Goal: Register for event/course

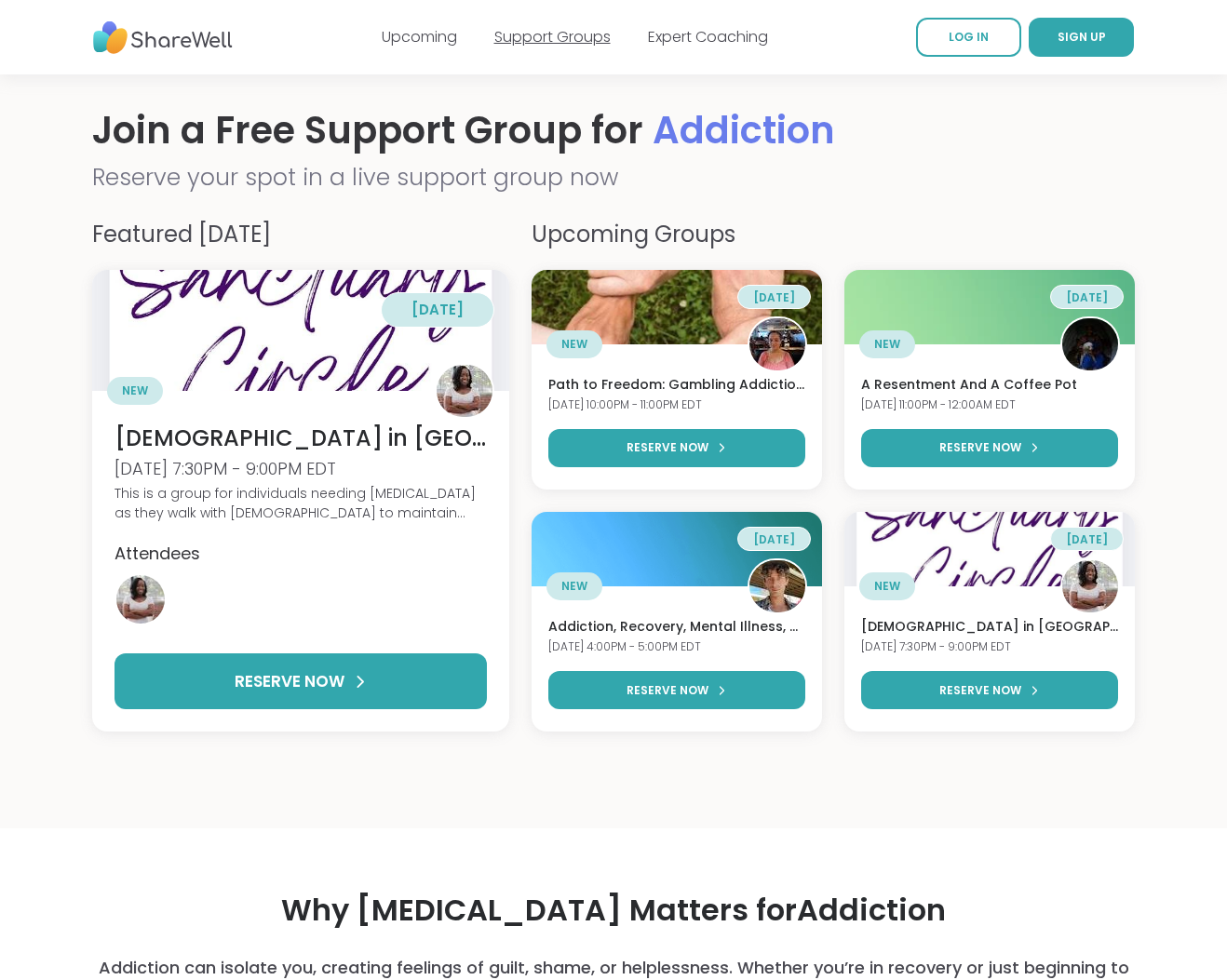
click at [579, 37] on link "Support Groups" at bounding box center [552, 37] width 116 height 21
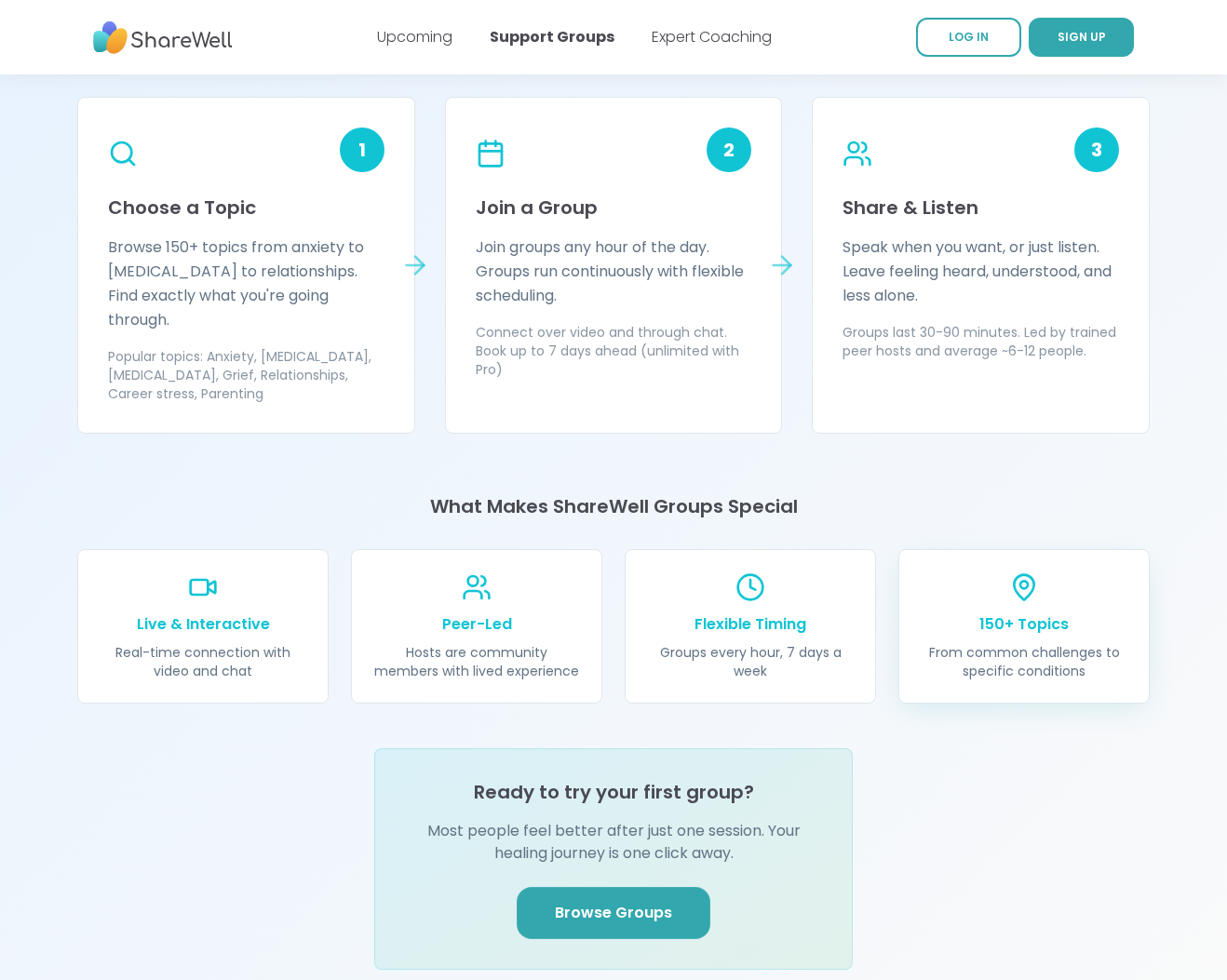
scroll to position [2026, 0]
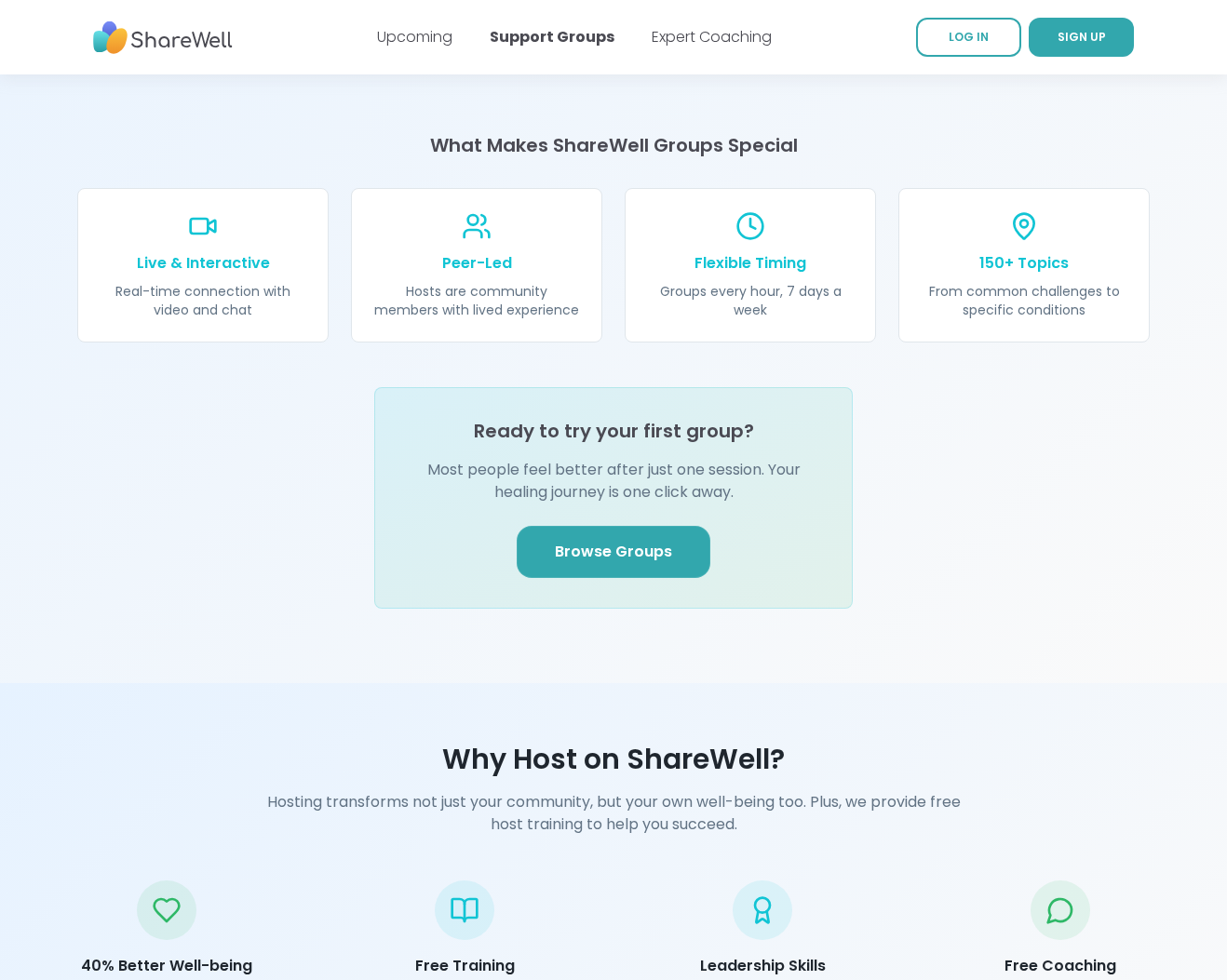
click at [602, 543] on link "Browse Groups" at bounding box center [613, 552] width 193 height 52
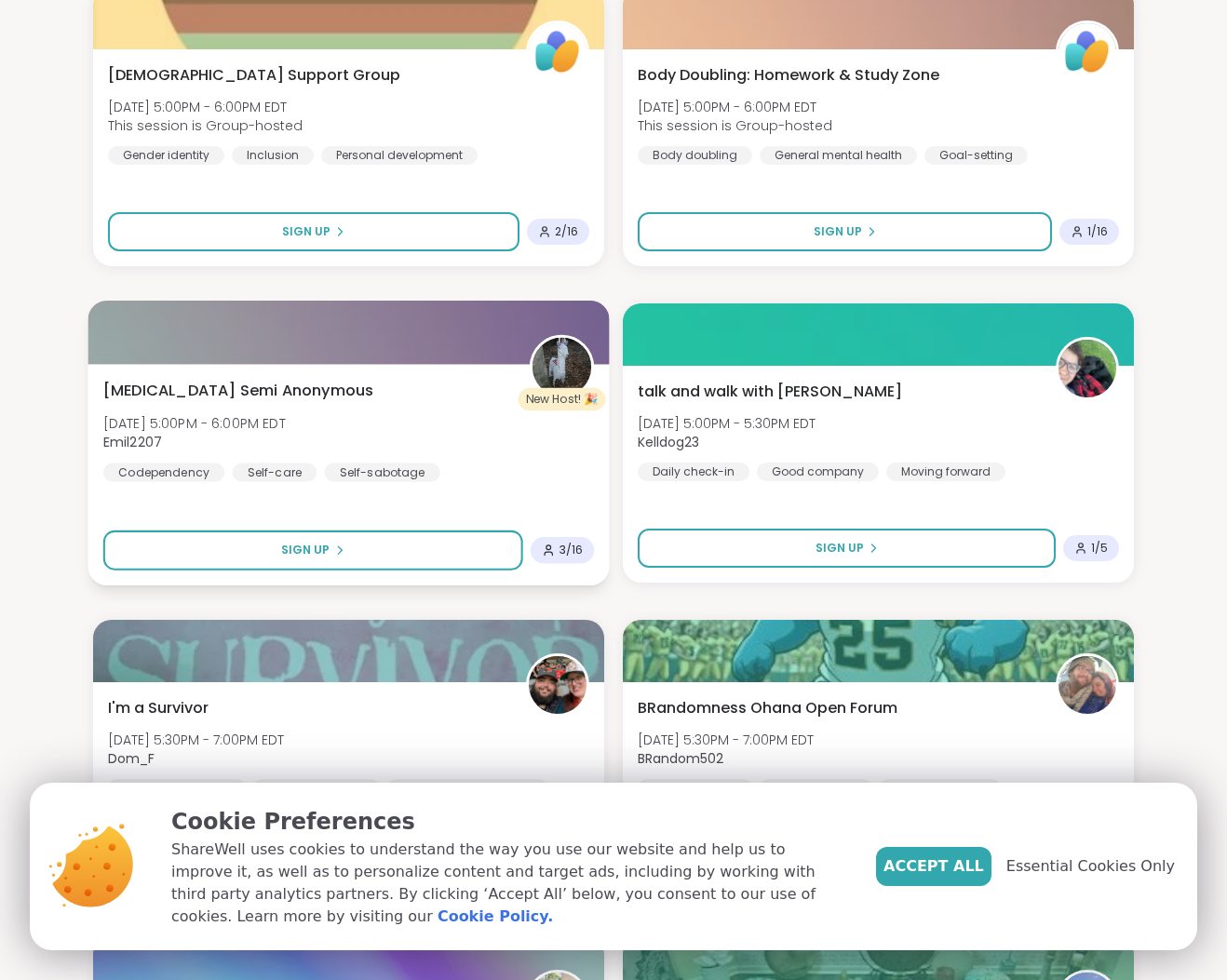
scroll to position [2965, 0]
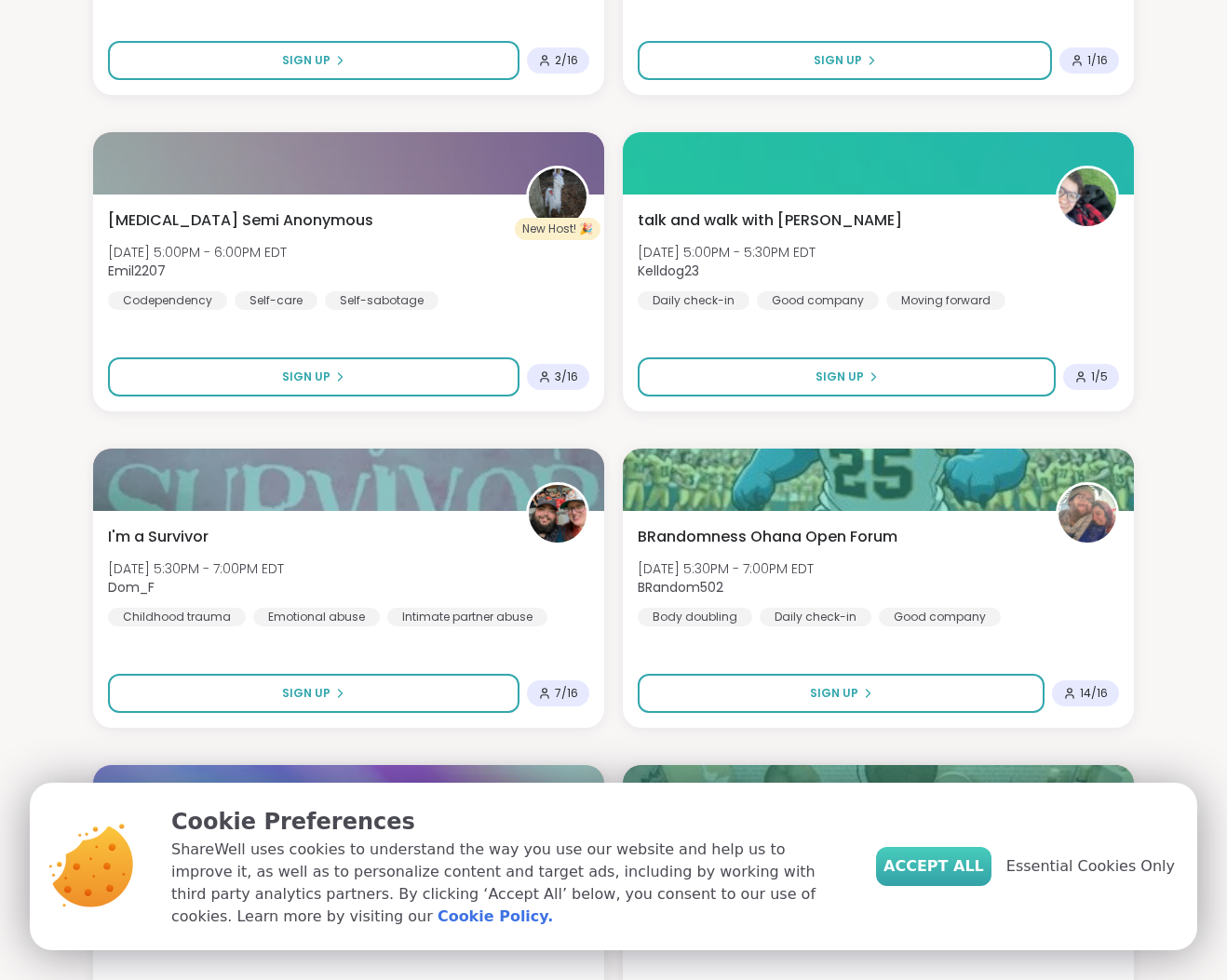
click at [975, 851] on button "Accept All" at bounding box center [933, 866] width 115 height 39
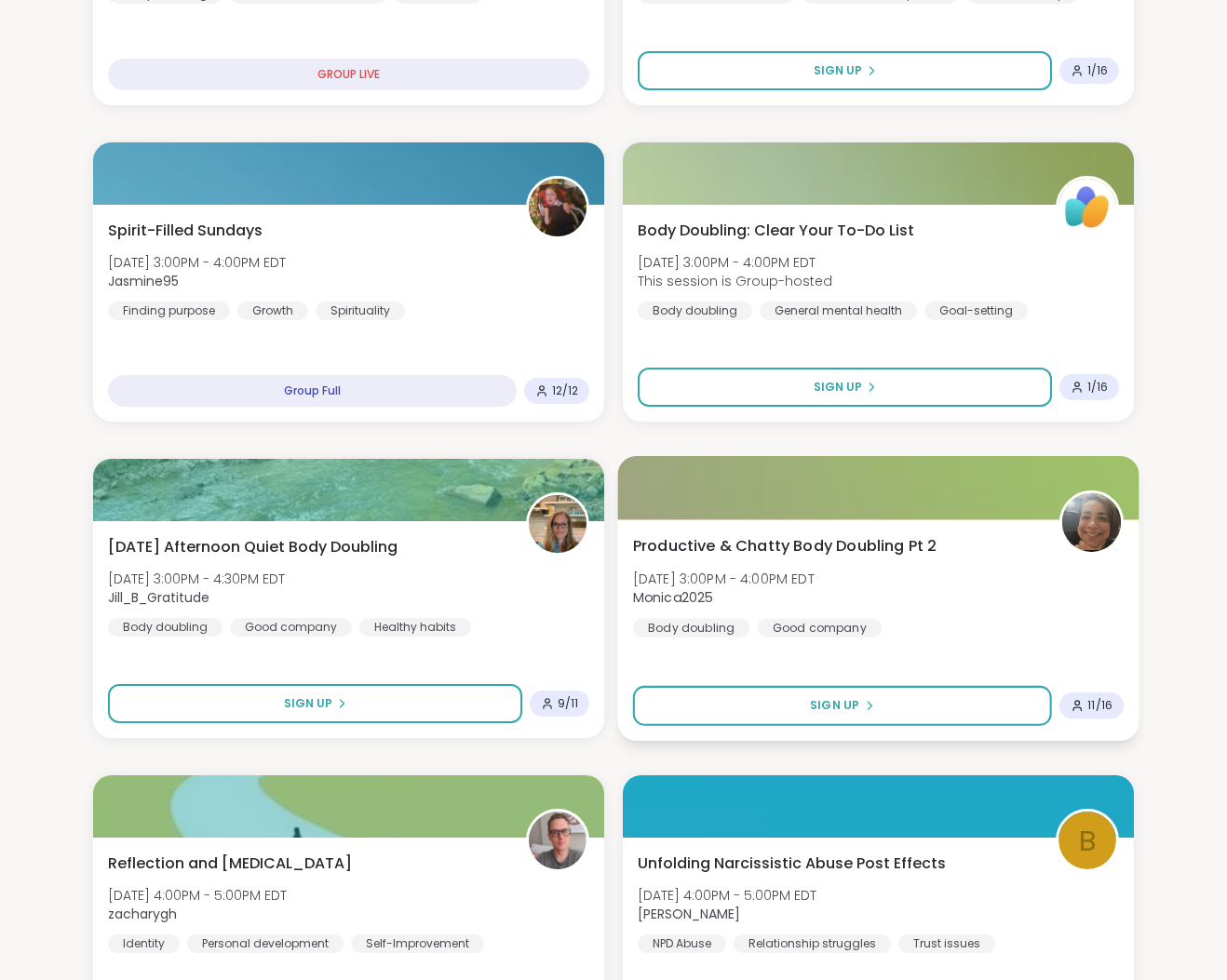
scroll to position [1314, 0]
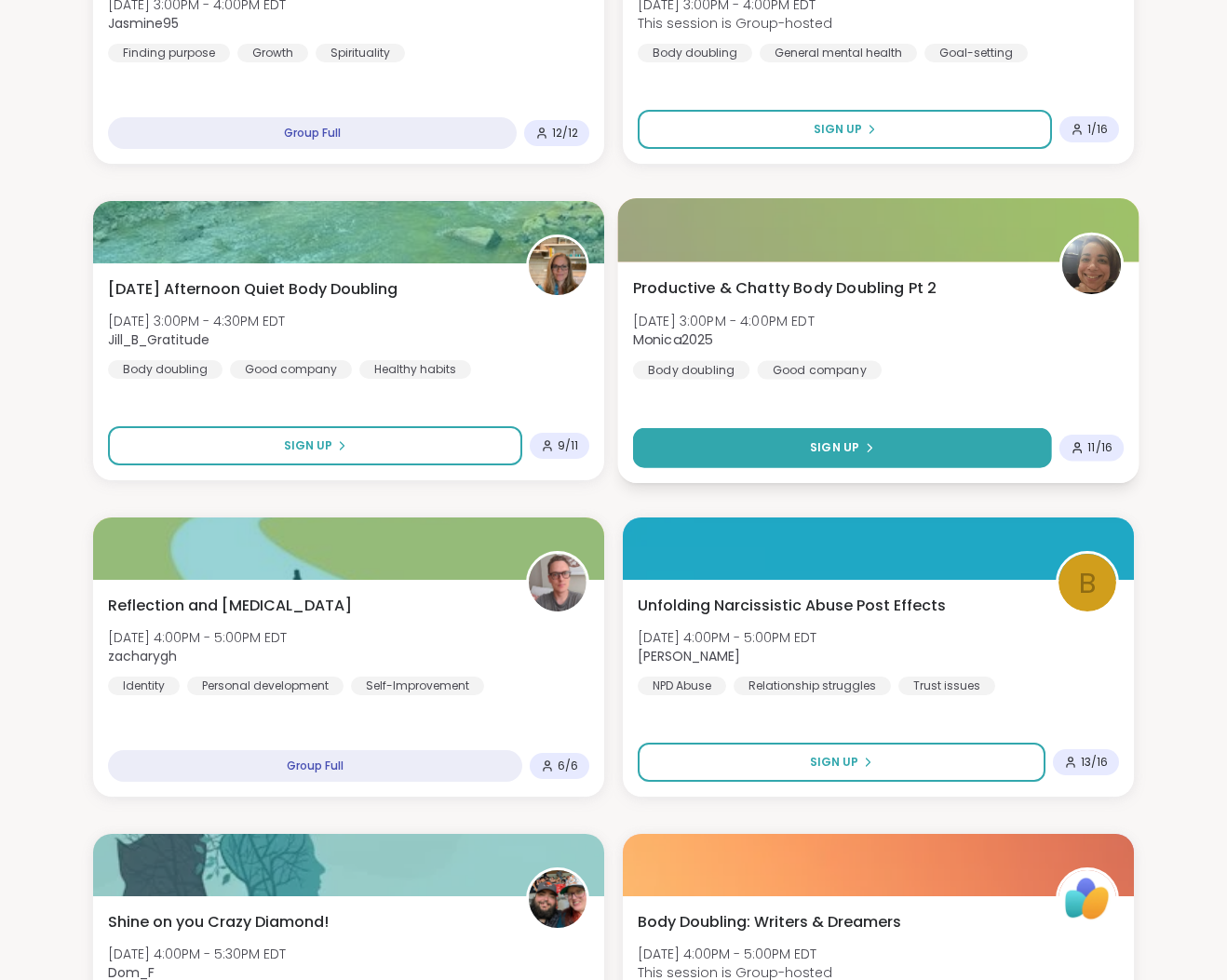
click at [831, 452] on span "Sign Up" at bounding box center [834, 447] width 49 height 16
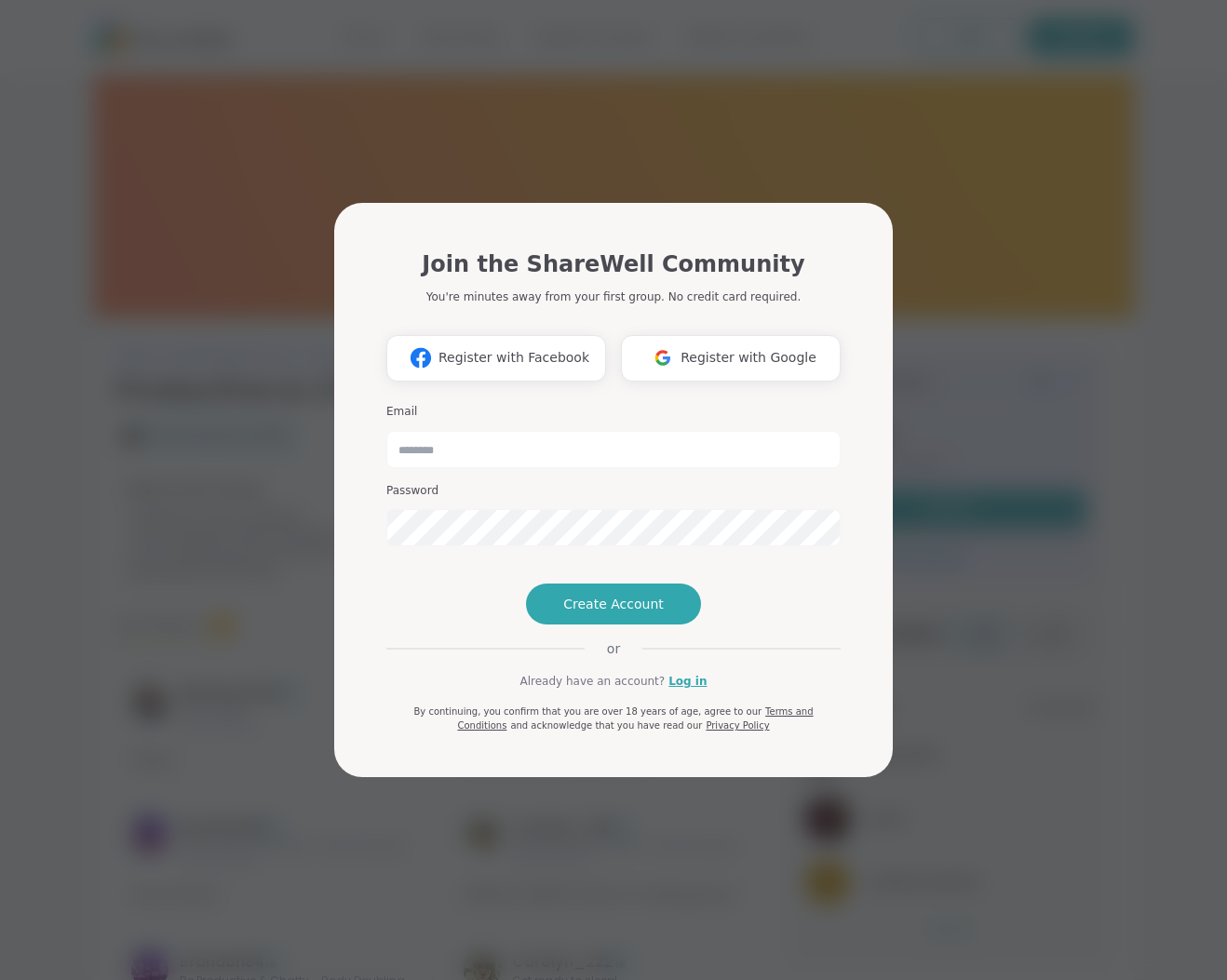
click at [1028, 500] on div "Join the ShareWell Community You're minutes away from your first group. No cred…" at bounding box center [614, 490] width 1205 height 980
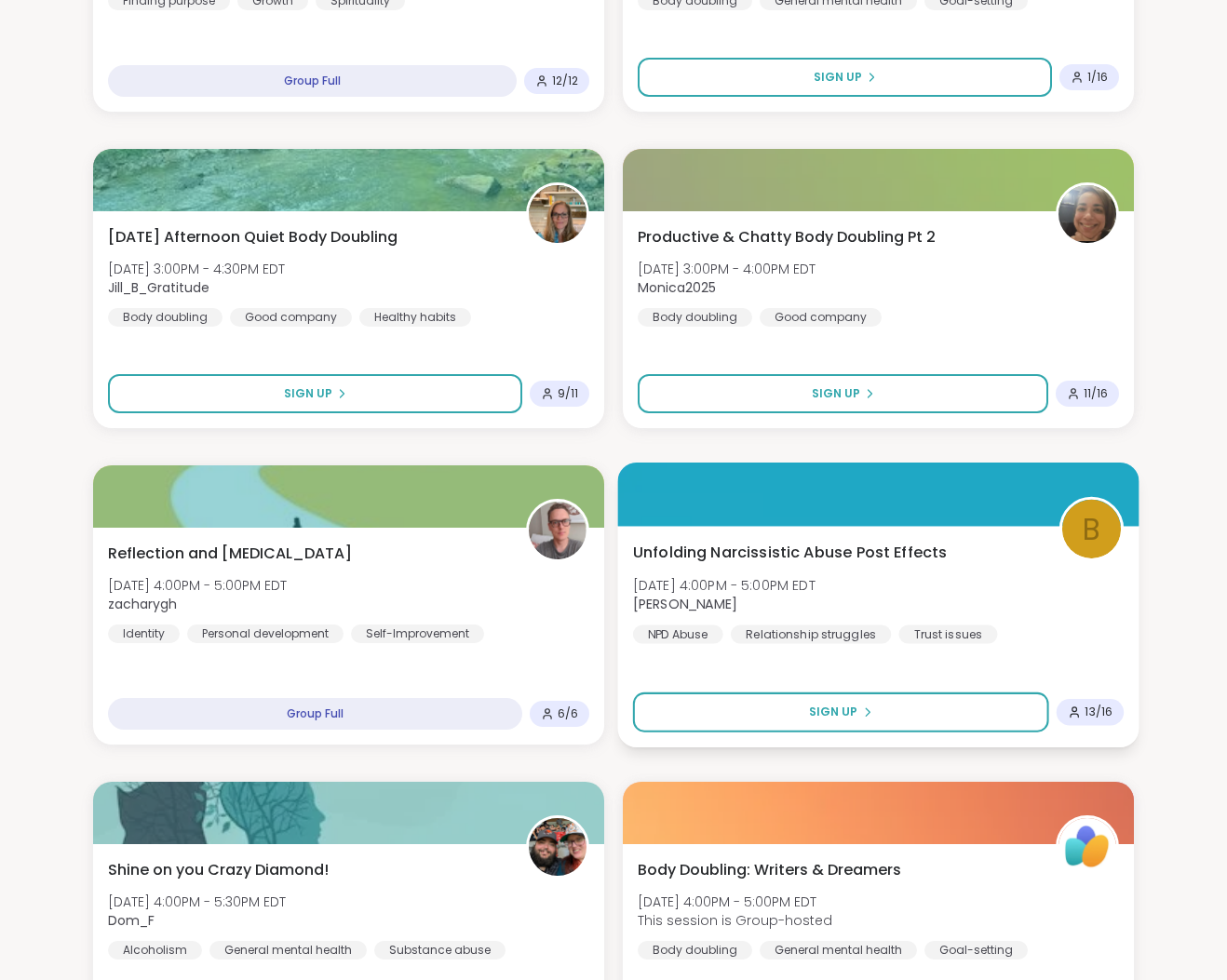
scroll to position [1425, 0]
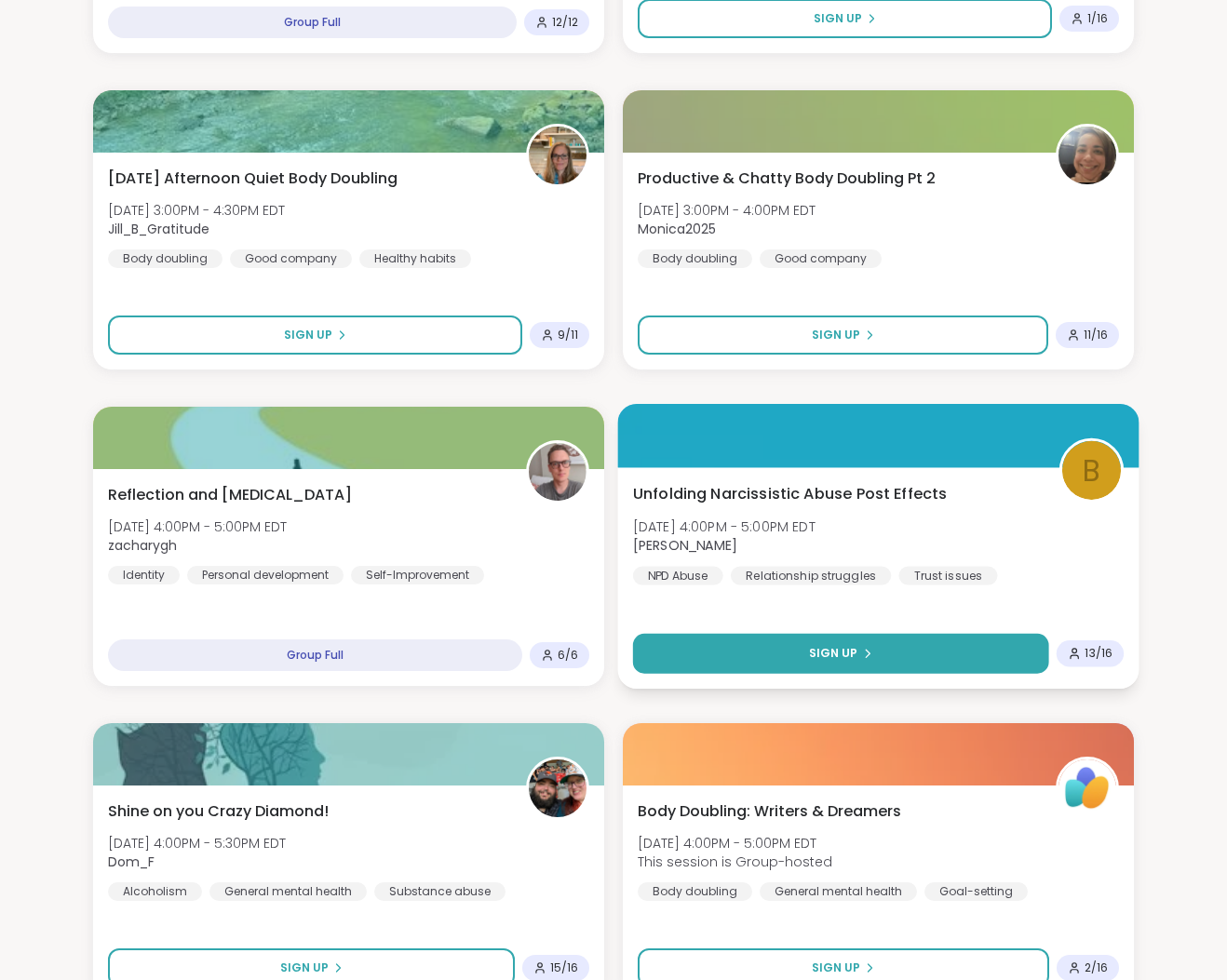
click at [920, 659] on button "Sign Up" at bounding box center [841, 653] width 416 height 40
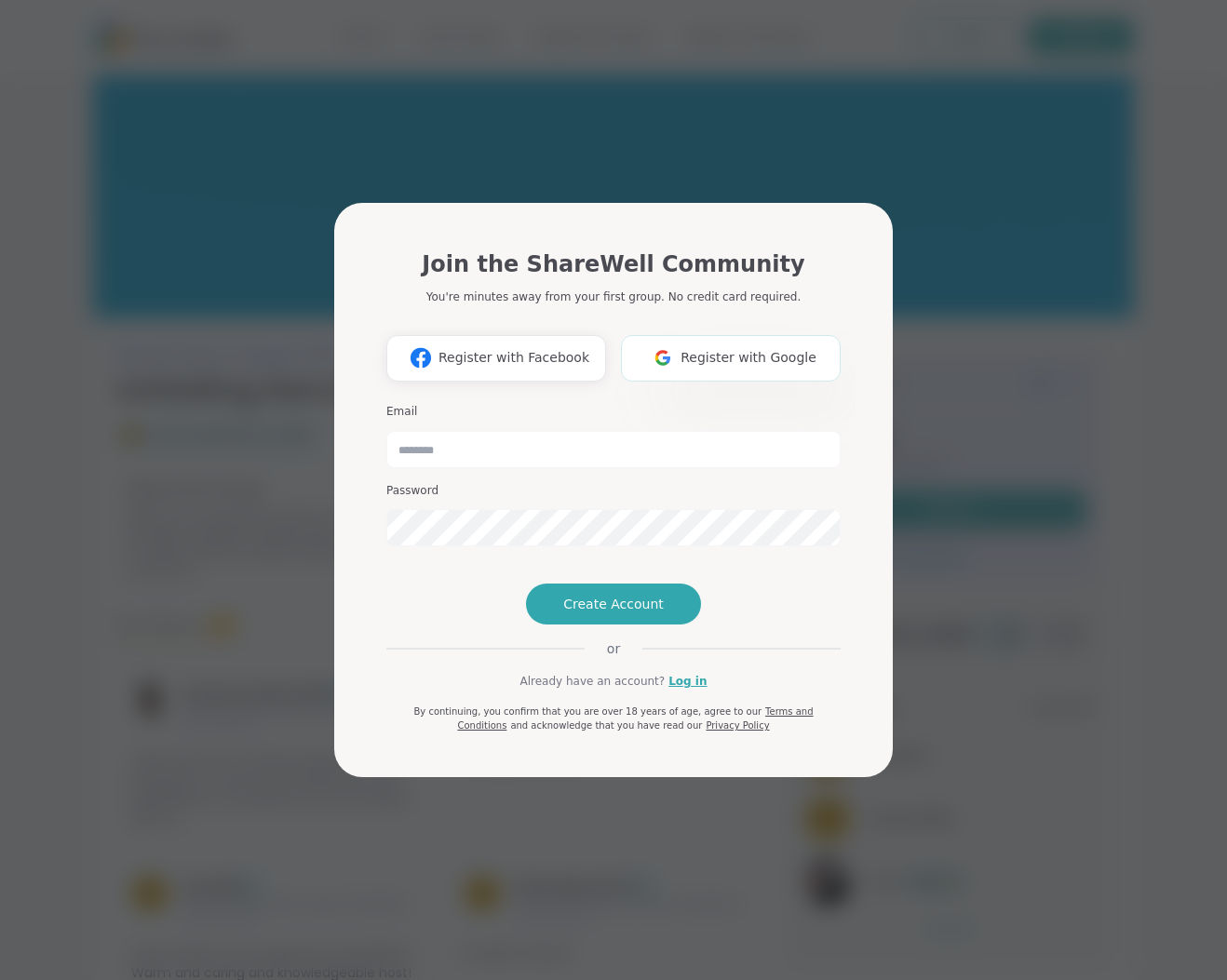
click at [758, 348] on span "Register with Google" at bounding box center [748, 358] width 136 height 19
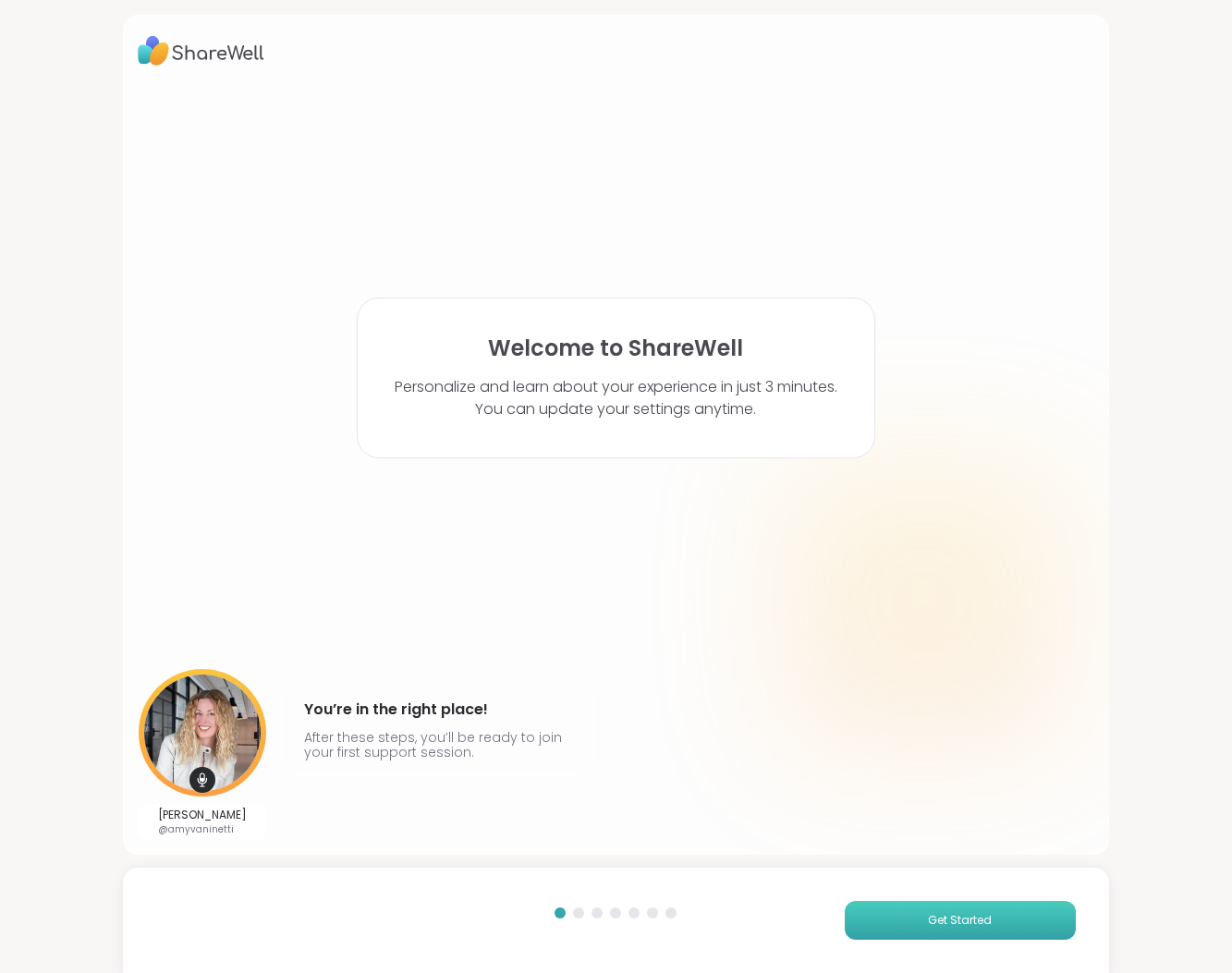
click at [1025, 918] on button "Get Started" at bounding box center [960, 920] width 231 height 38
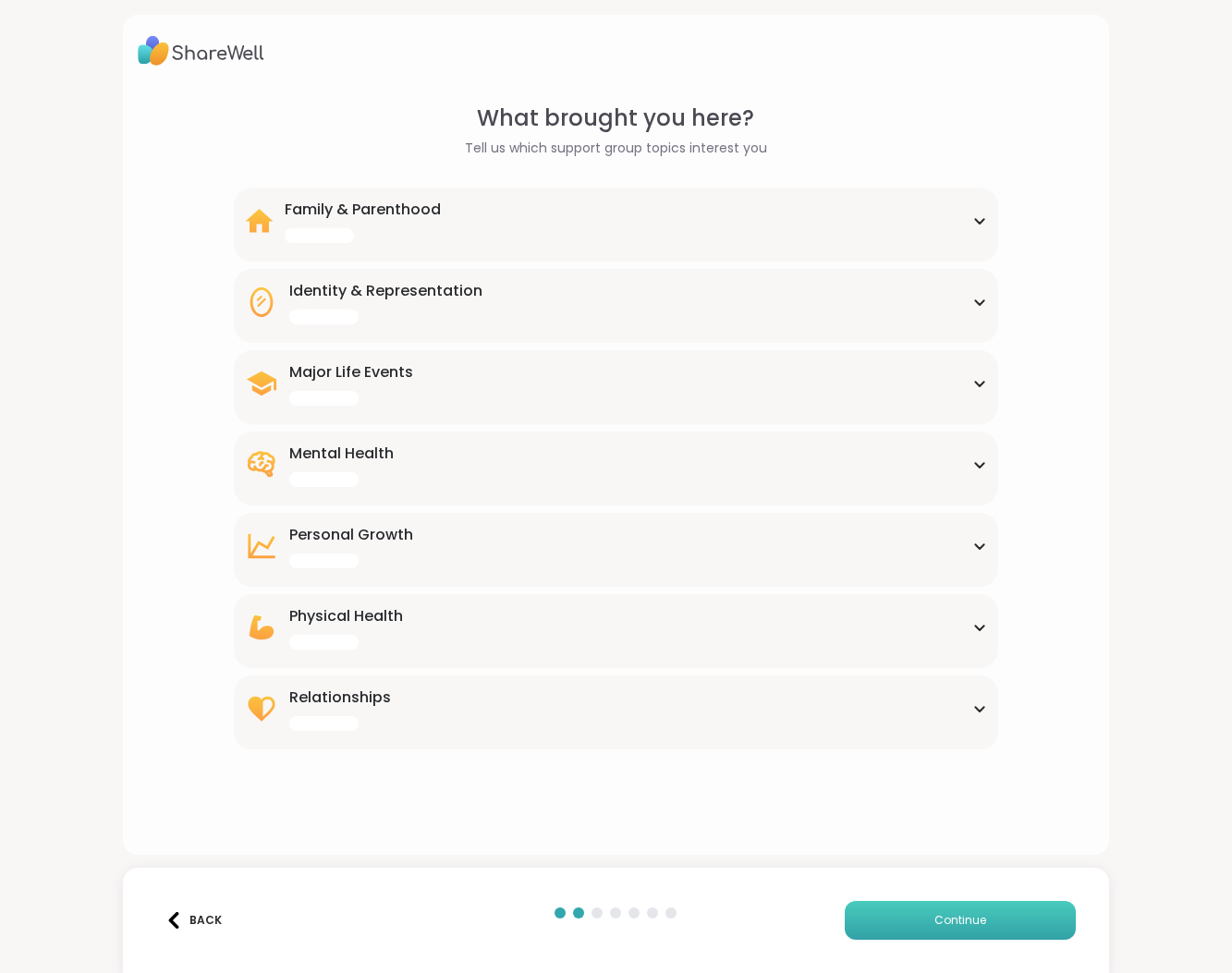
click at [1025, 918] on button "Continue" at bounding box center [960, 920] width 231 height 38
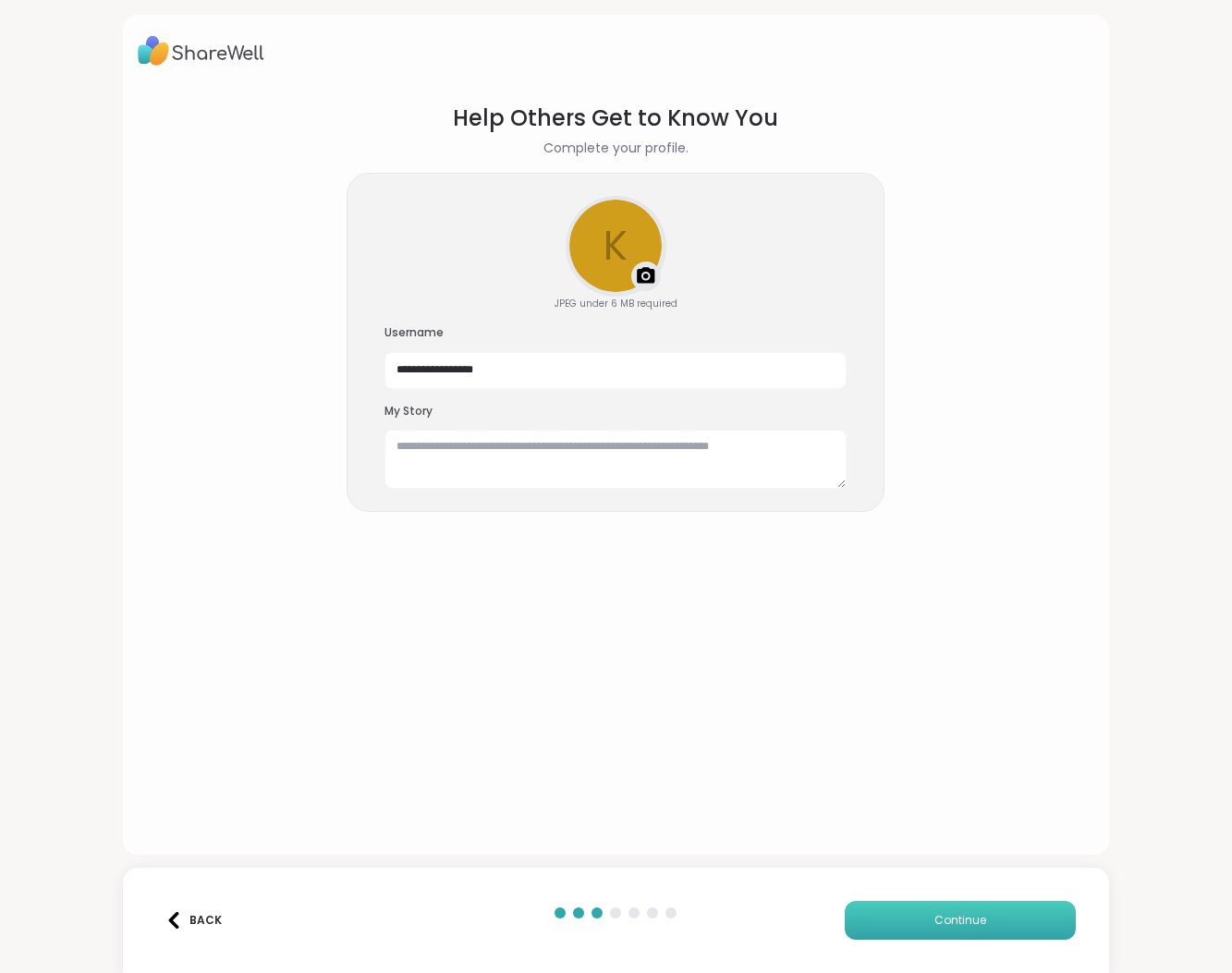
click at [1025, 918] on button "Continue" at bounding box center [960, 920] width 231 height 38
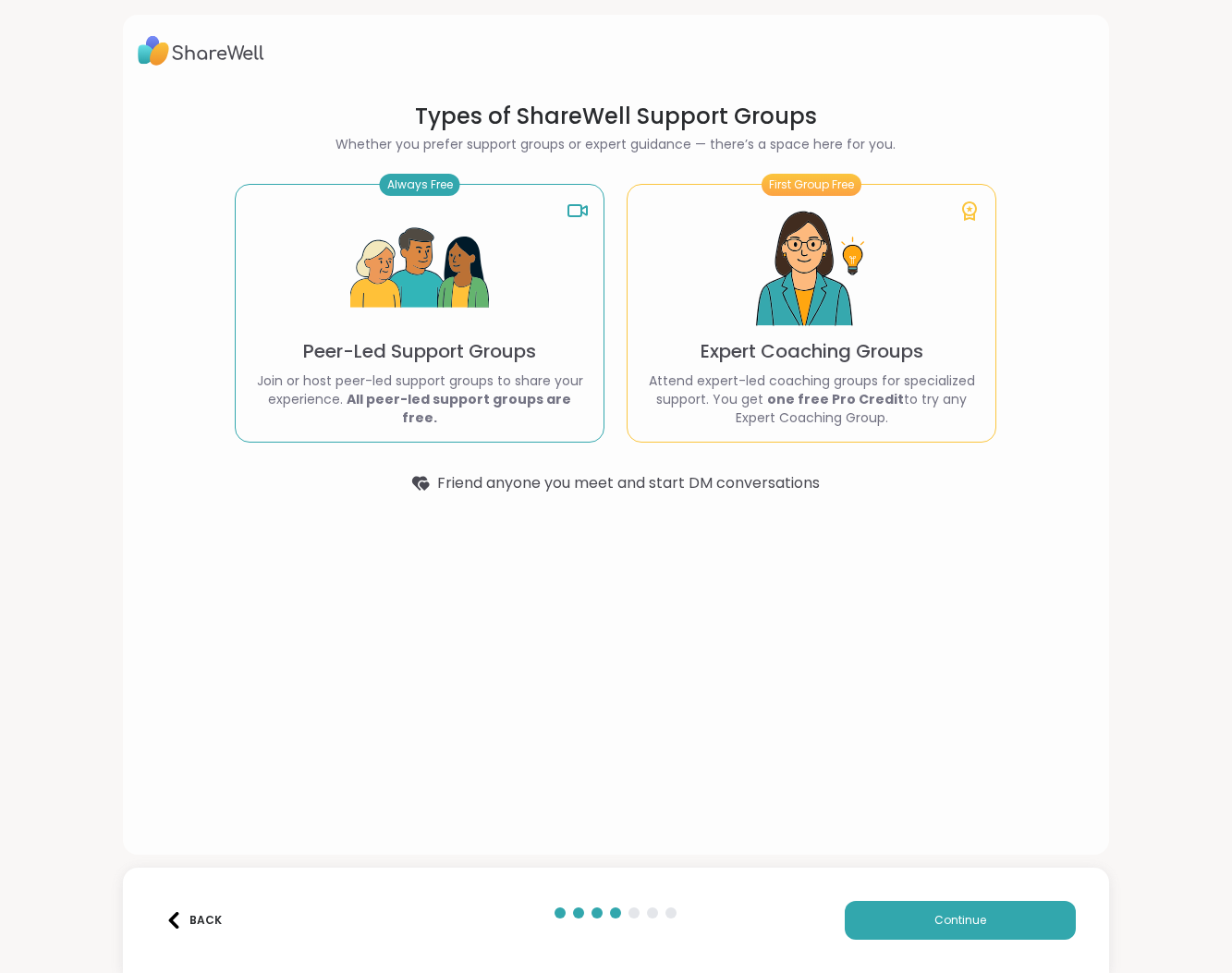
click at [216, 915] on div "Back" at bounding box center [193, 919] width 57 height 16
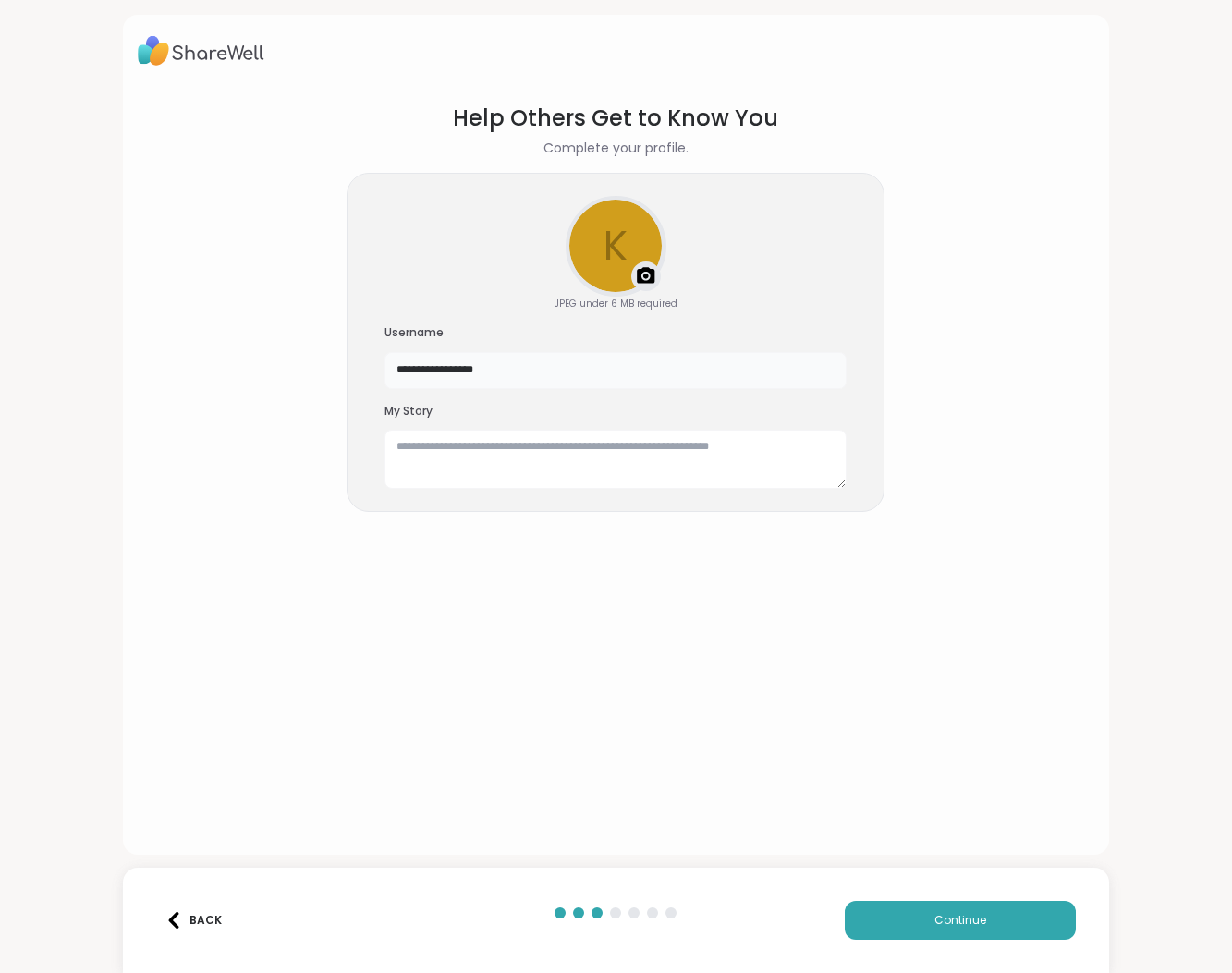
drag, startPoint x: 588, startPoint y: 387, endPoint x: 330, endPoint y: 367, distance: 258.8
click at [330, 367] on section "**********" at bounding box center [615, 463] width 956 height 753
type input "*"
click at [922, 917] on button "Continue" at bounding box center [960, 920] width 231 height 38
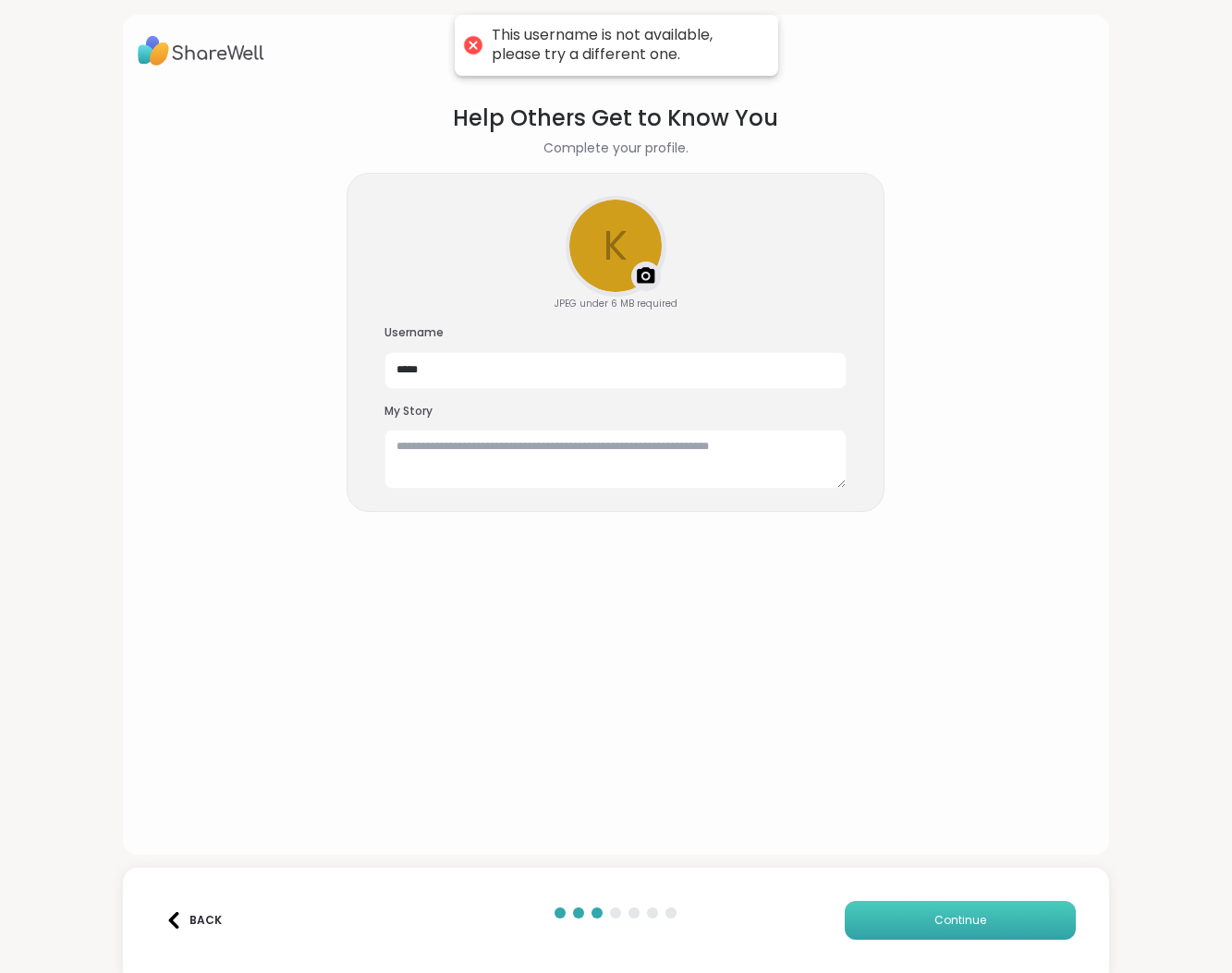
click at [922, 917] on button "Continue" at bounding box center [960, 920] width 231 height 38
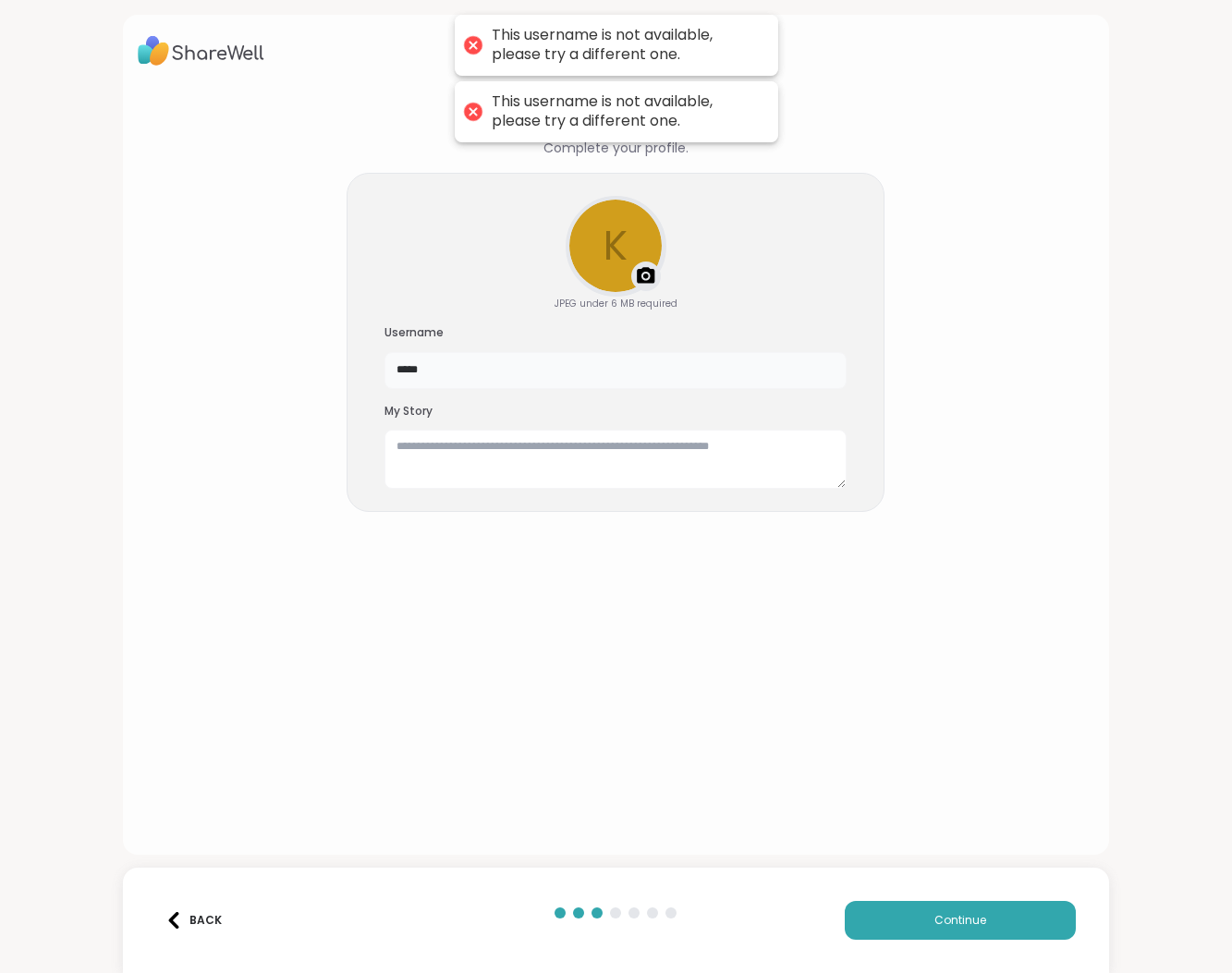
click at [448, 378] on input "*****" at bounding box center [616, 370] width 462 height 37
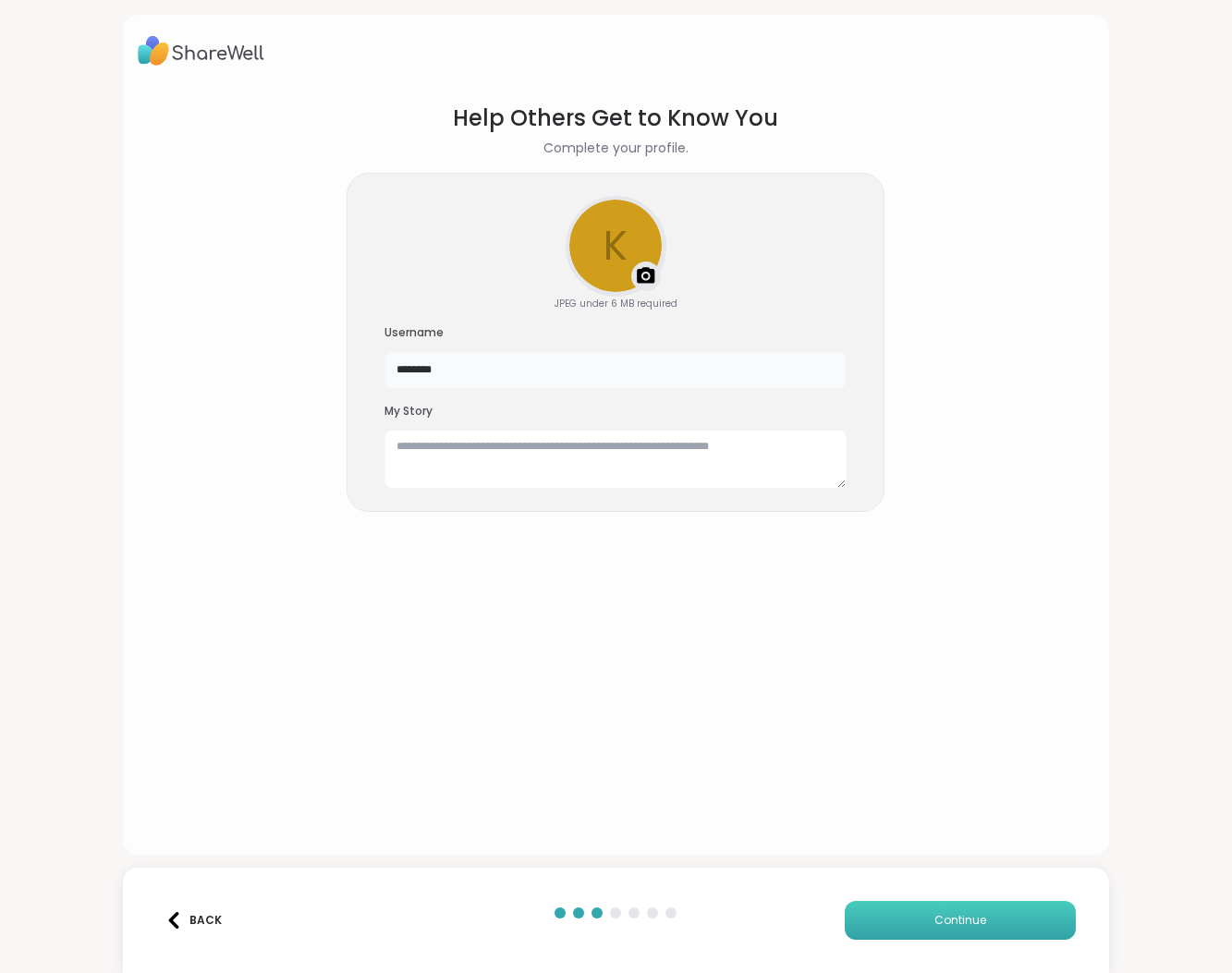
type input "********"
click at [925, 915] on button "Continue" at bounding box center [960, 920] width 231 height 38
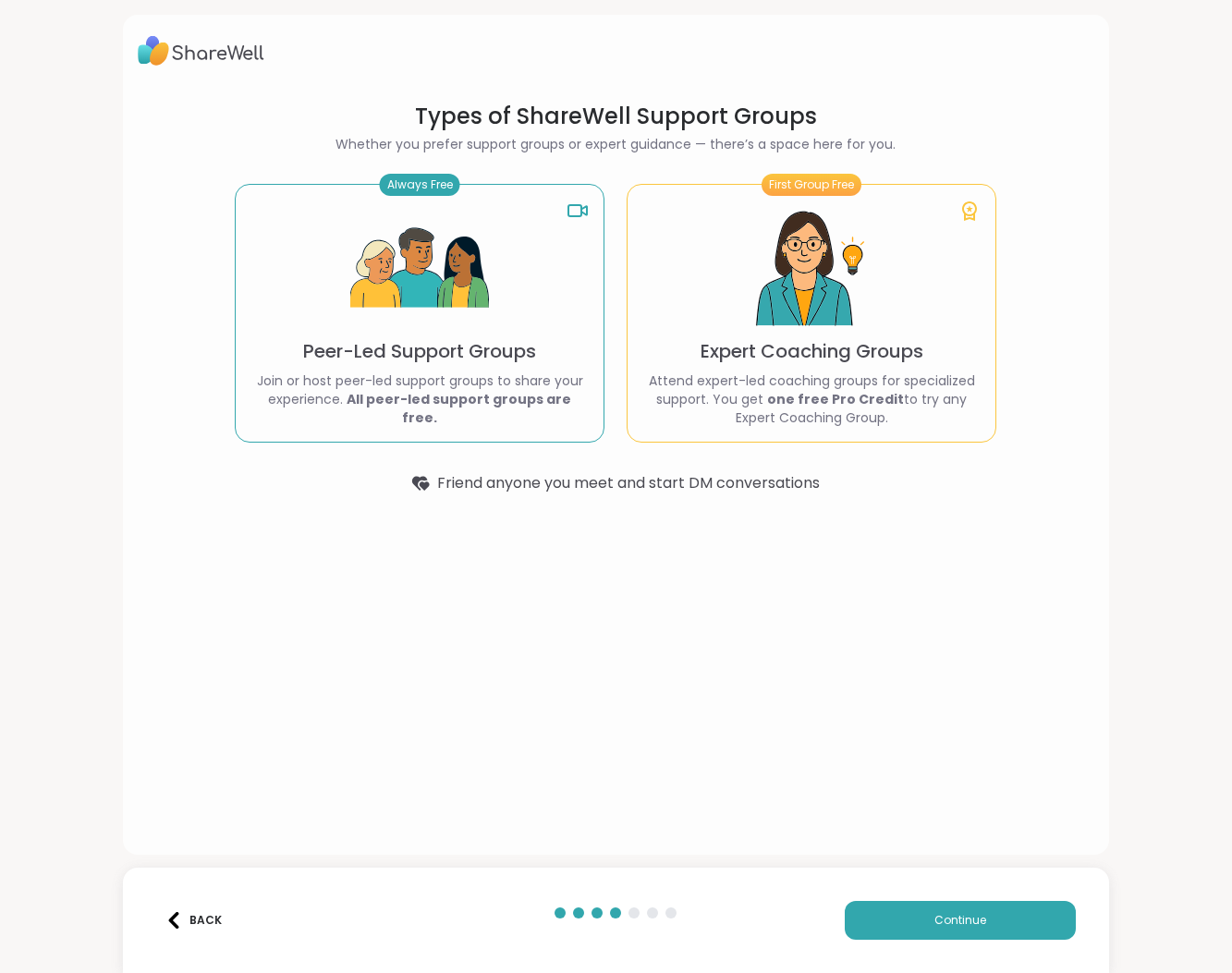
click at [215, 921] on div "Back" at bounding box center [193, 919] width 57 height 16
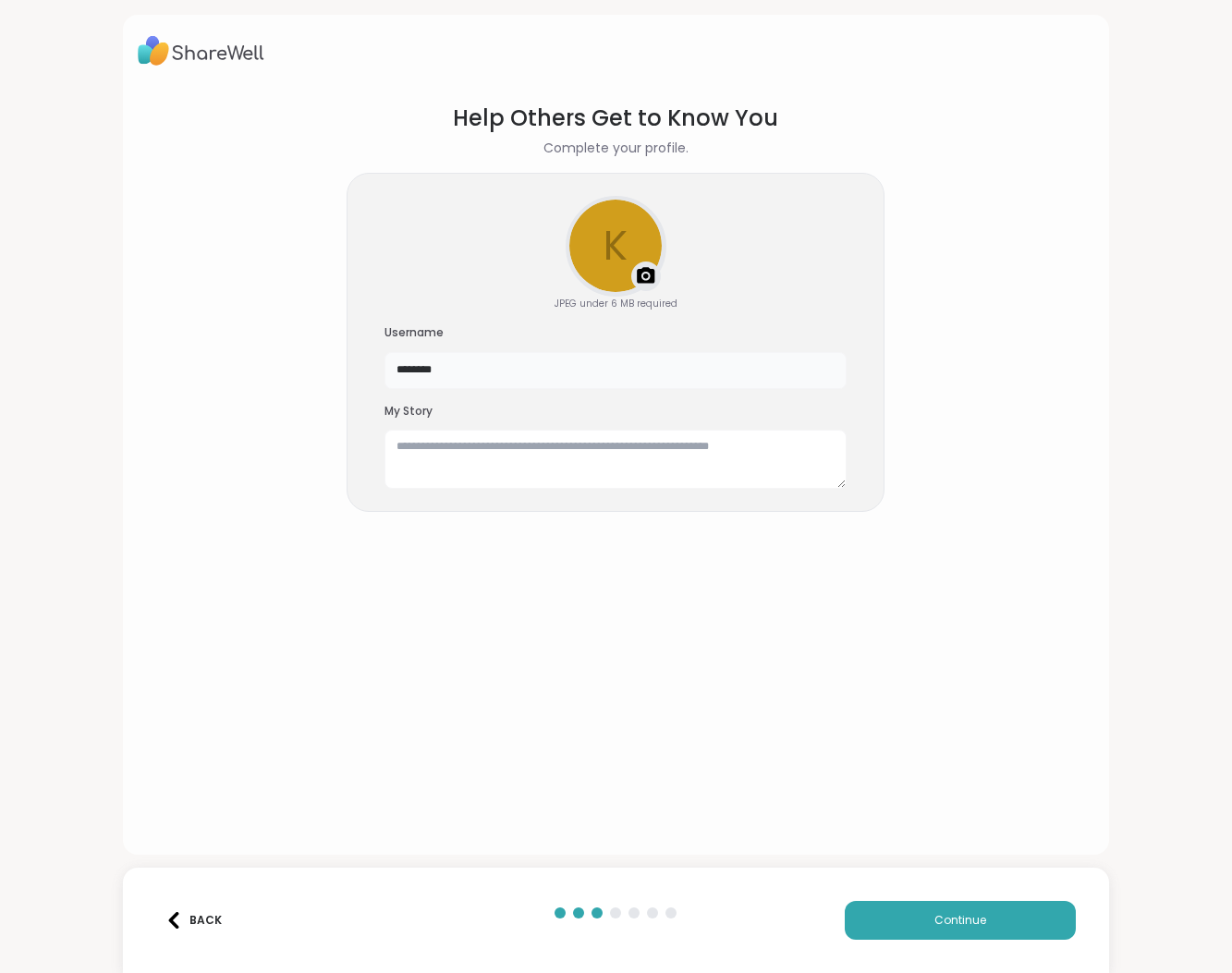
click at [438, 368] on input "********" at bounding box center [616, 370] width 462 height 37
drag, startPoint x: 453, startPoint y: 369, endPoint x: 424, endPoint y: 378, distance: 30.4
click at [424, 378] on input "********" at bounding box center [616, 370] width 462 height 37
click at [946, 913] on span "Continue" at bounding box center [960, 919] width 52 height 16
click at [417, 367] on input "******" at bounding box center [616, 370] width 462 height 37
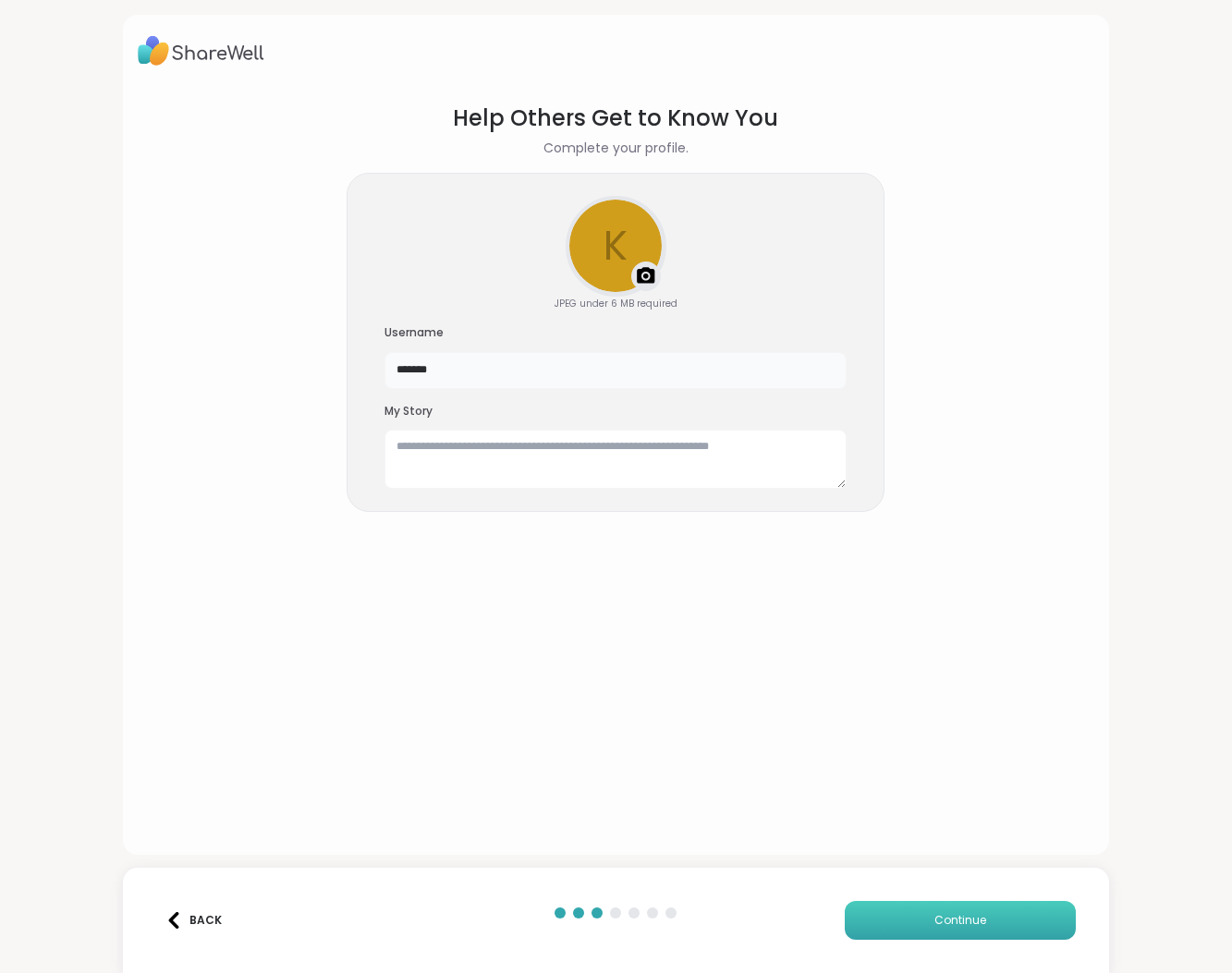
type input "*******"
click at [917, 931] on button "Continue" at bounding box center [960, 920] width 231 height 38
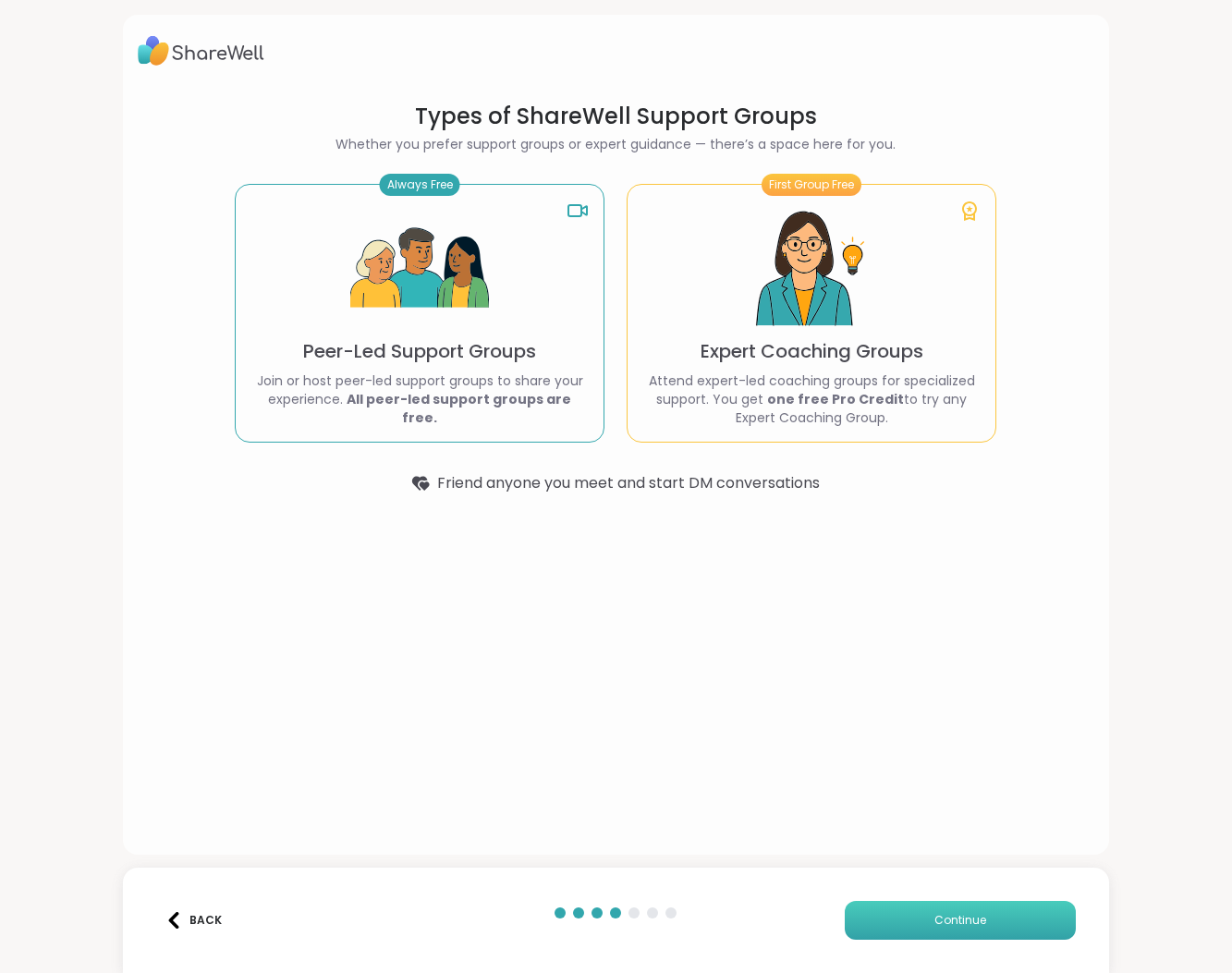
click at [917, 931] on button "Continue" at bounding box center [960, 920] width 231 height 38
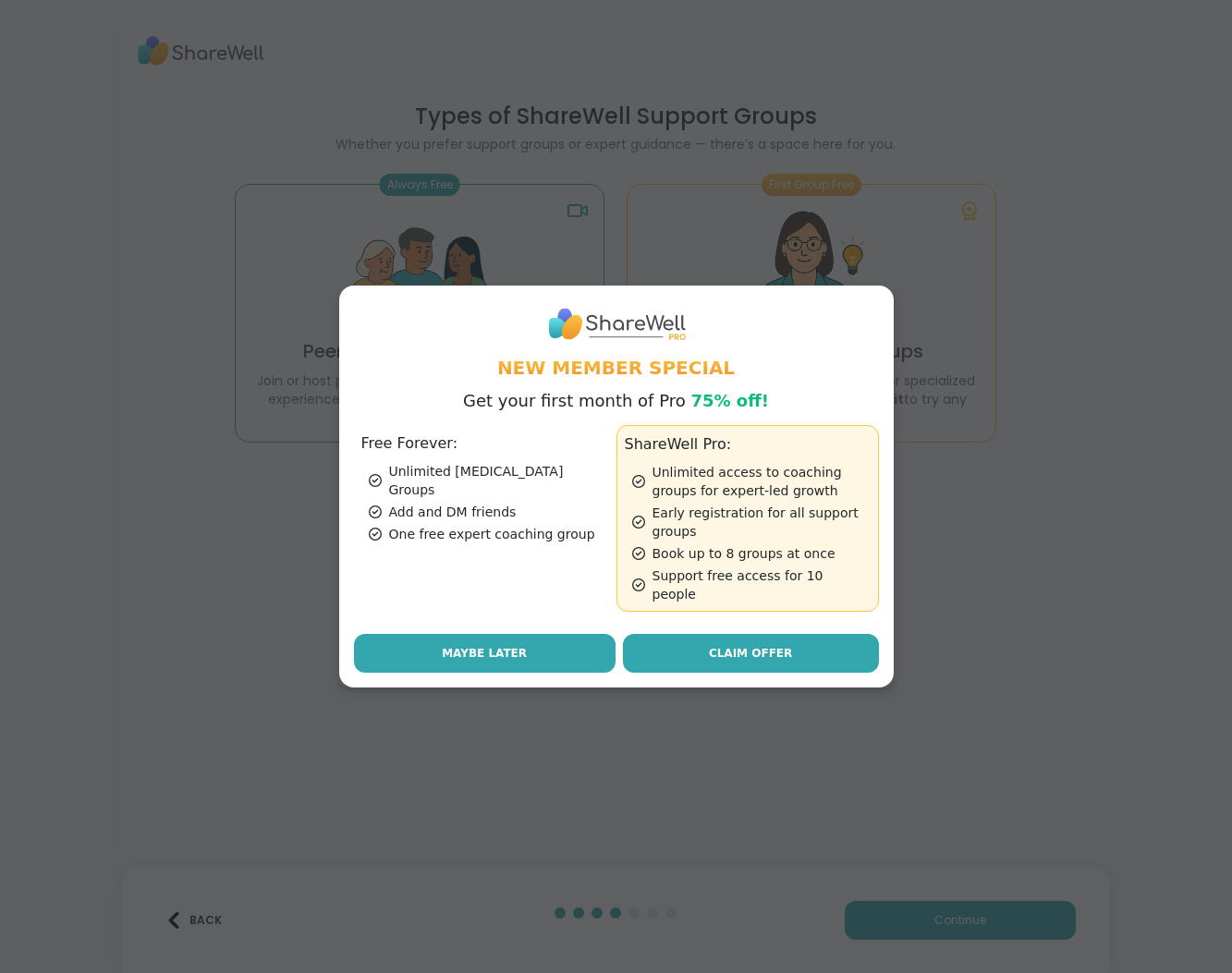
click at [448, 645] on span "Maybe Later" at bounding box center [484, 653] width 85 height 16
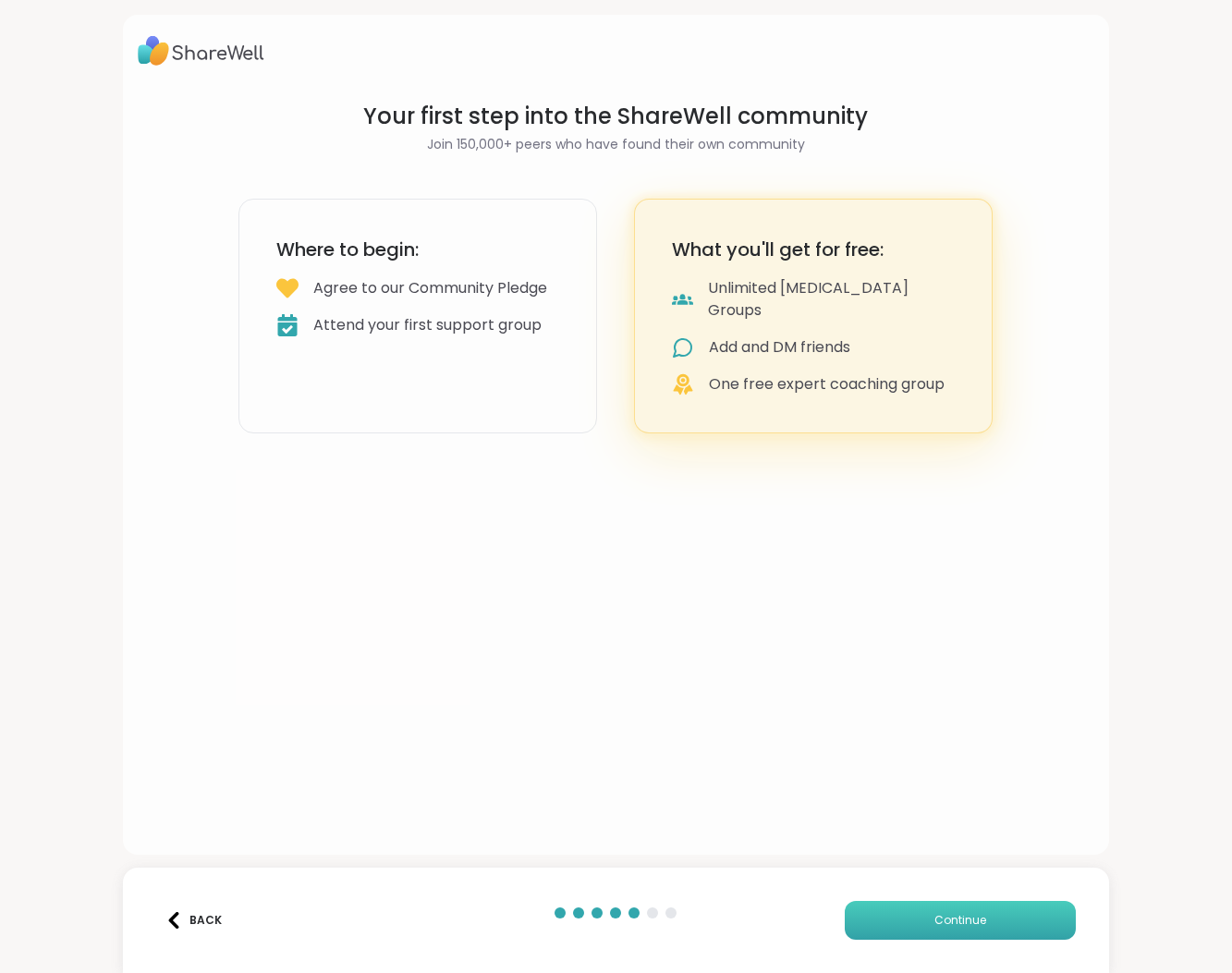
click at [938, 917] on span "Continue" at bounding box center [960, 919] width 52 height 16
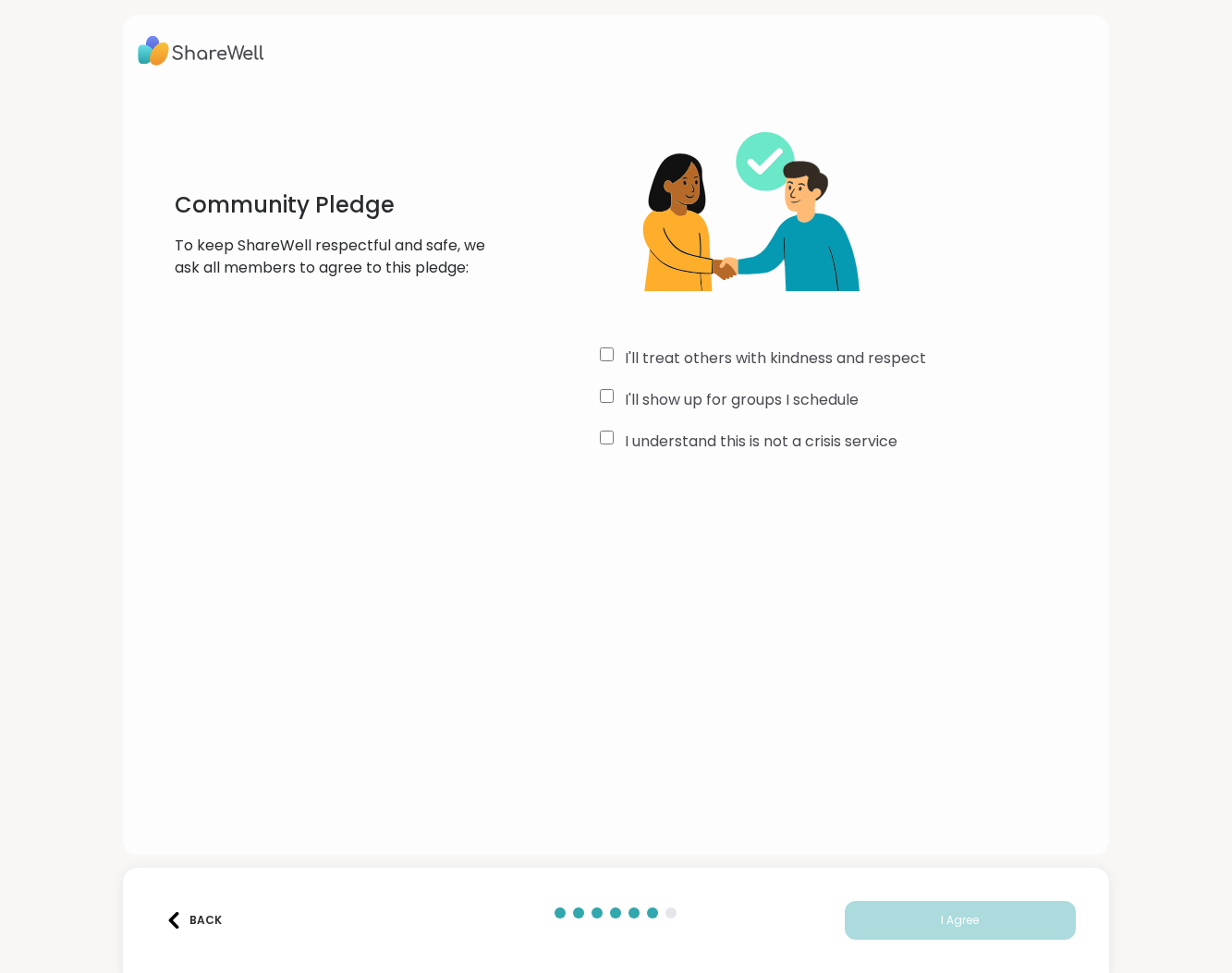
click at [614, 350] on div "I'll treat others with kindness and respect" at bounding box center [846, 358] width 493 height 22
click at [951, 916] on span "I Agree" at bounding box center [959, 919] width 37 height 16
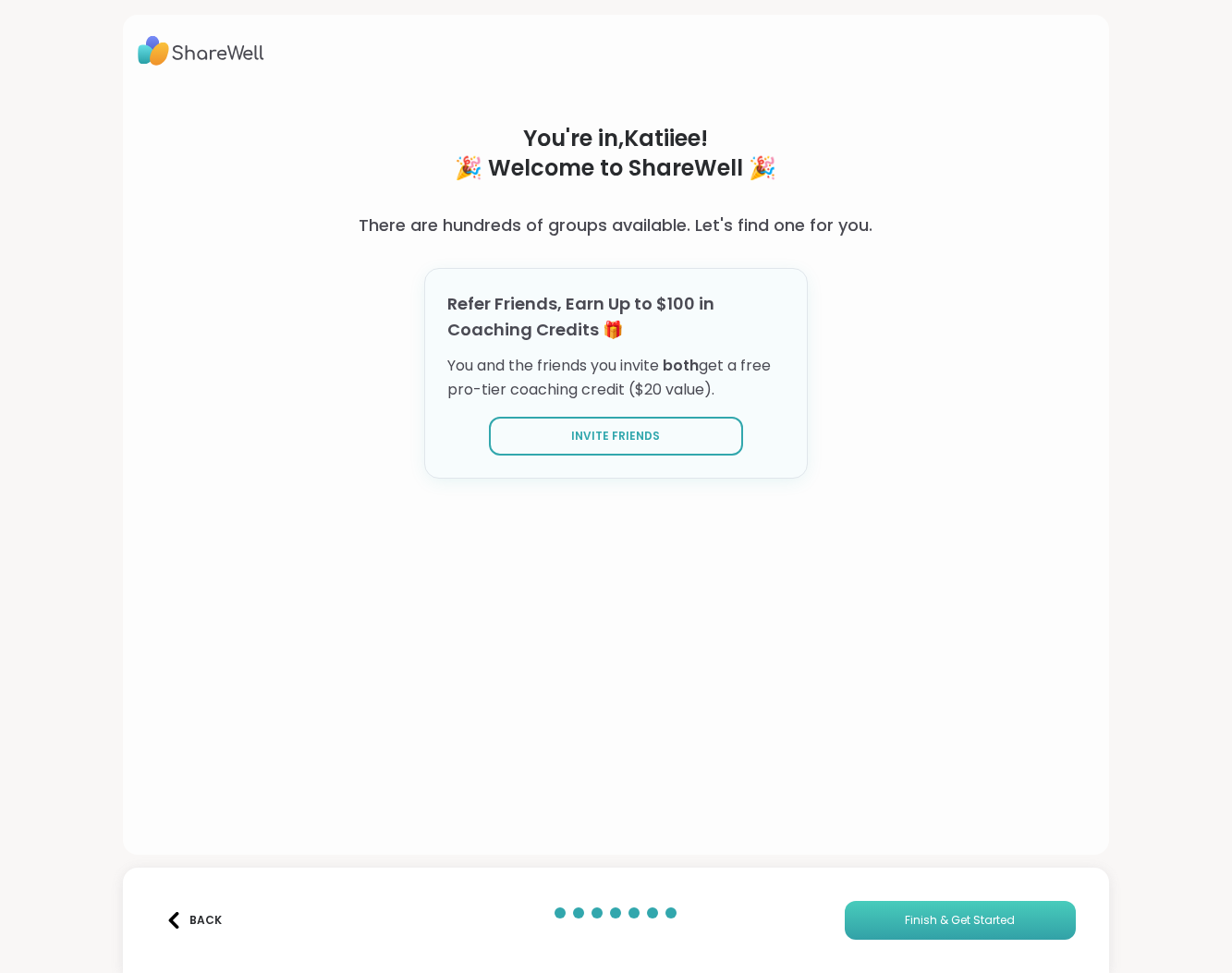
click at [965, 921] on span "Finish & Get Started" at bounding box center [960, 919] width 110 height 16
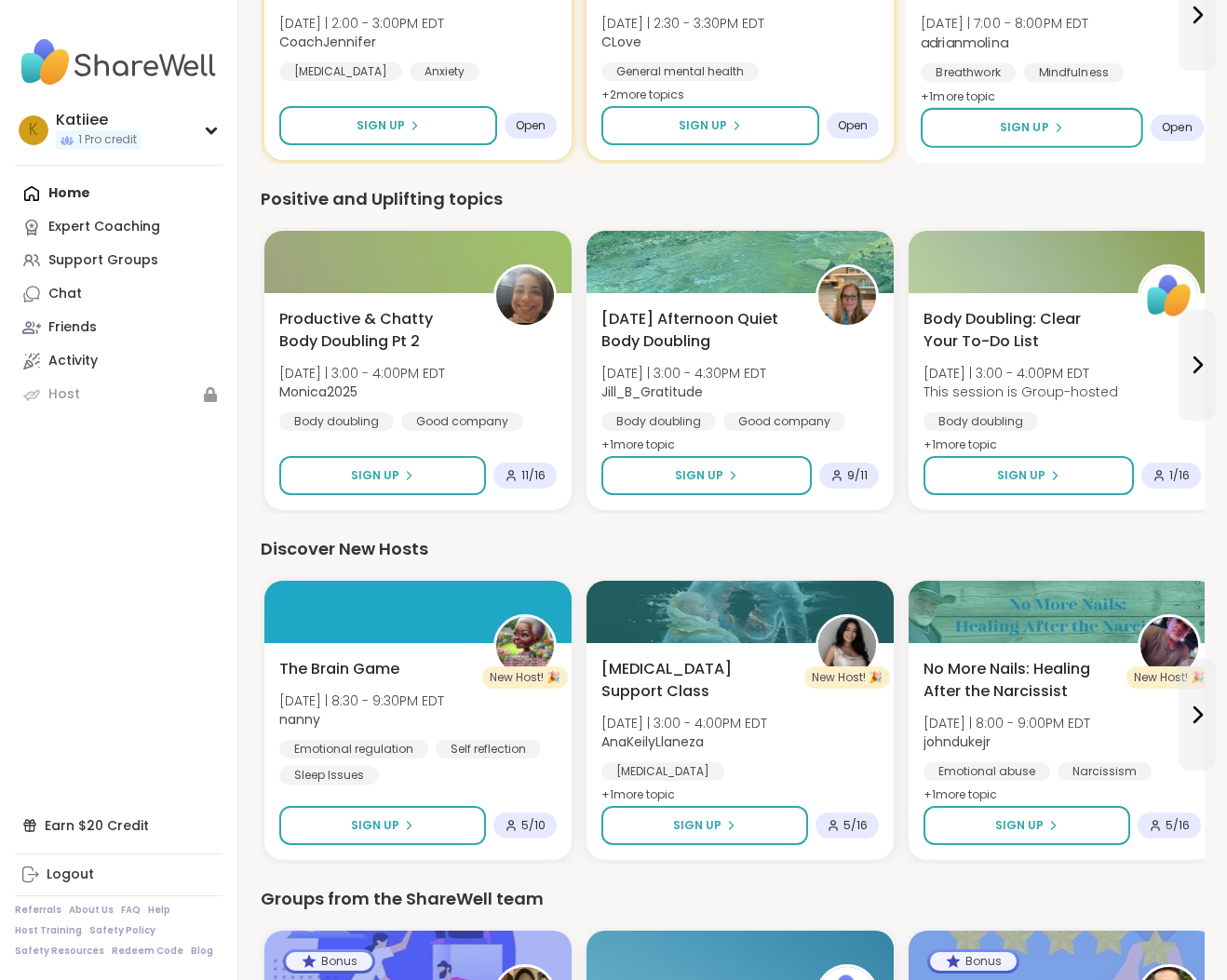
scroll to position [503, 0]
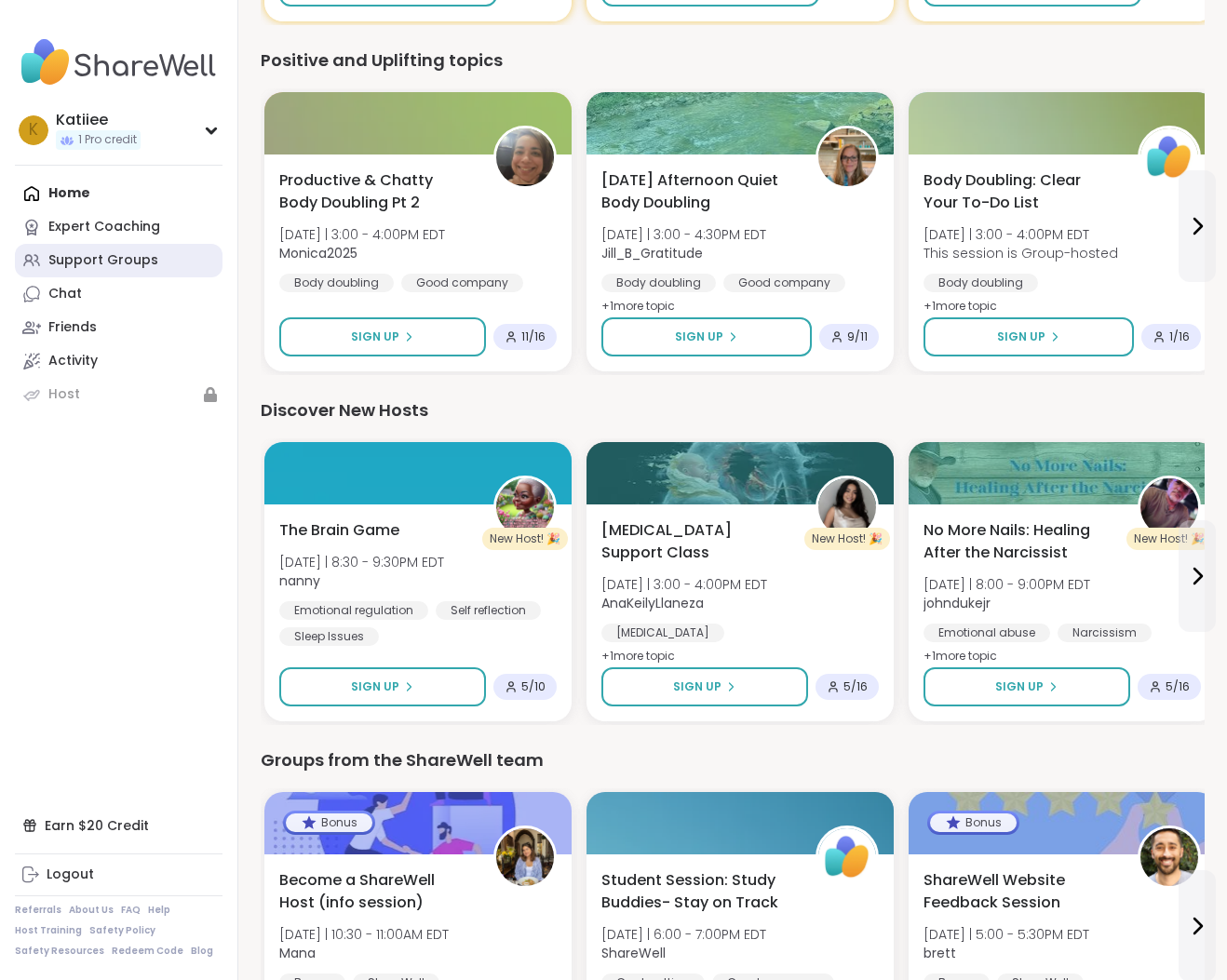
click at [130, 256] on div "Support Groups" at bounding box center [103, 260] width 110 height 18
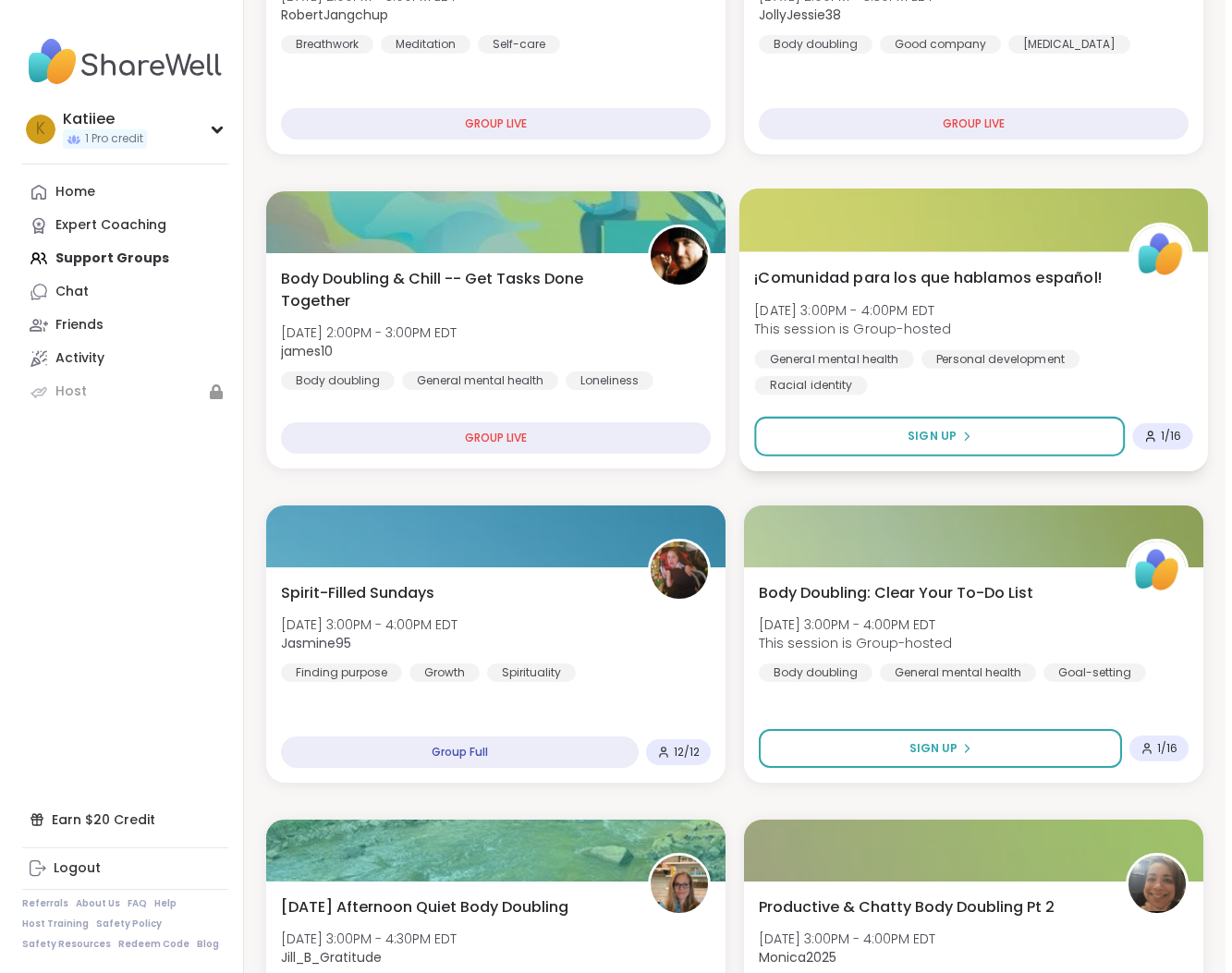
scroll to position [828, 0]
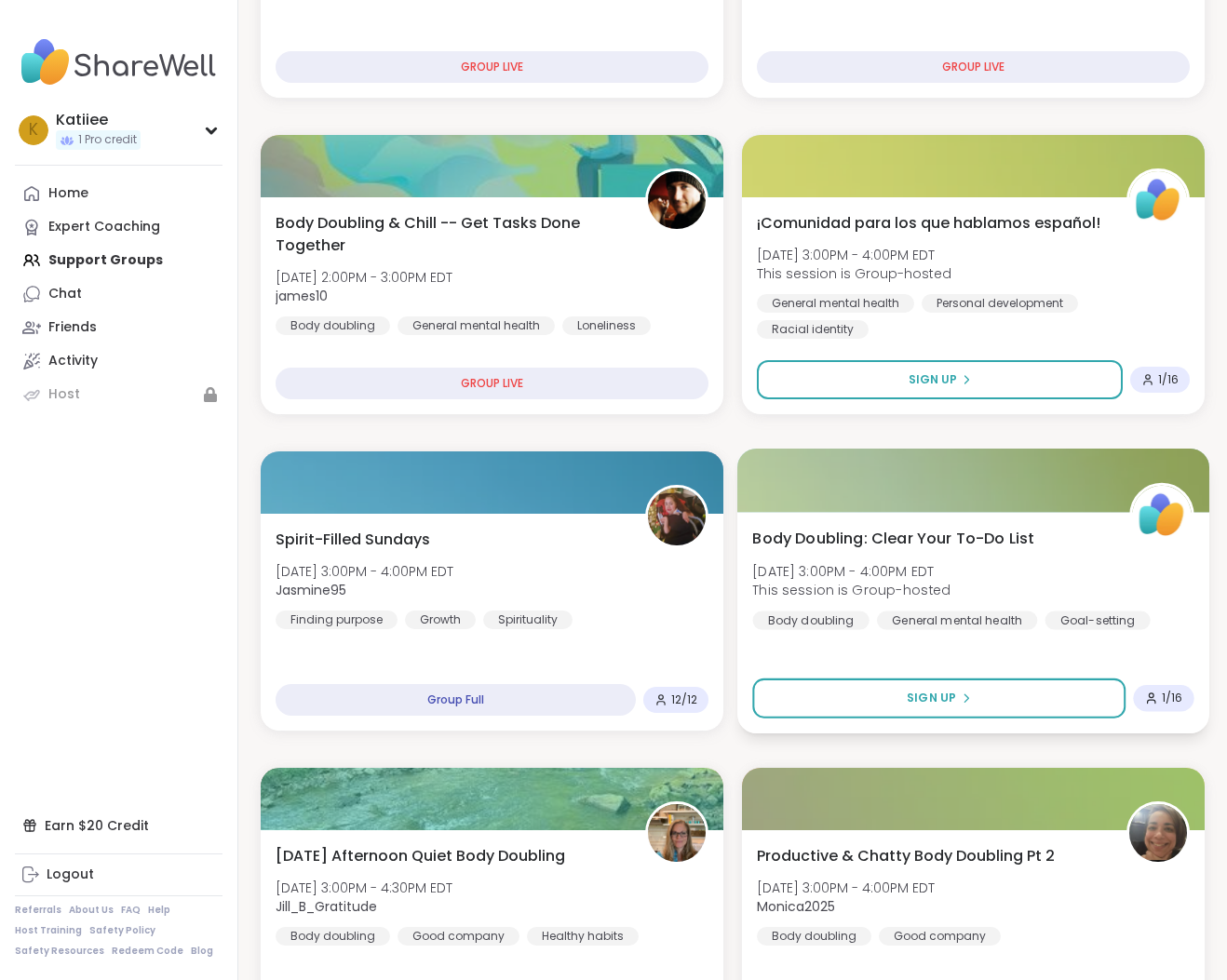
click at [977, 566] on div "Body Doubling: Clear Your To-Do List [DATE] 3:00PM - 4:00PM EDT This session is…" at bounding box center [973, 578] width 441 height 102
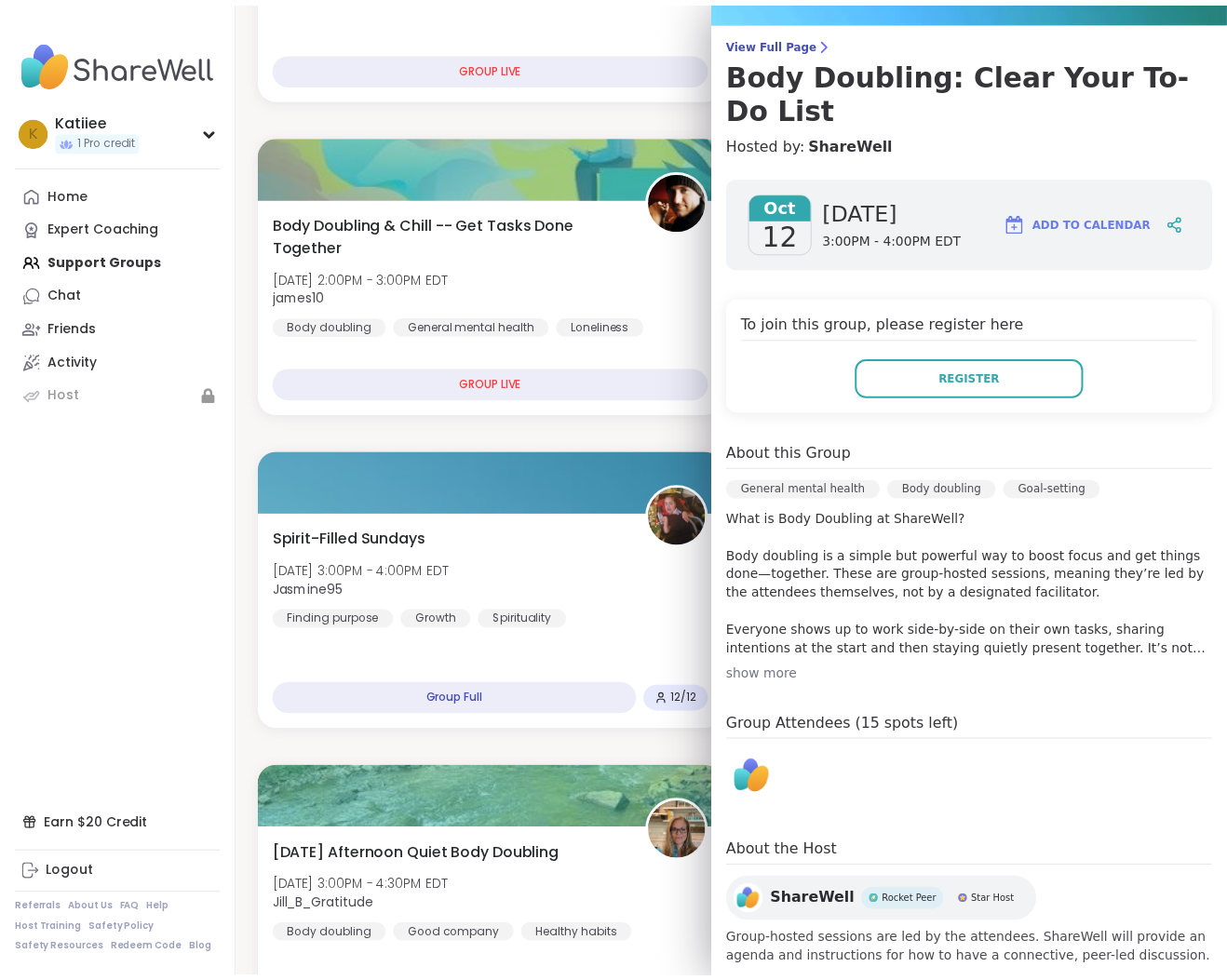
scroll to position [0, 0]
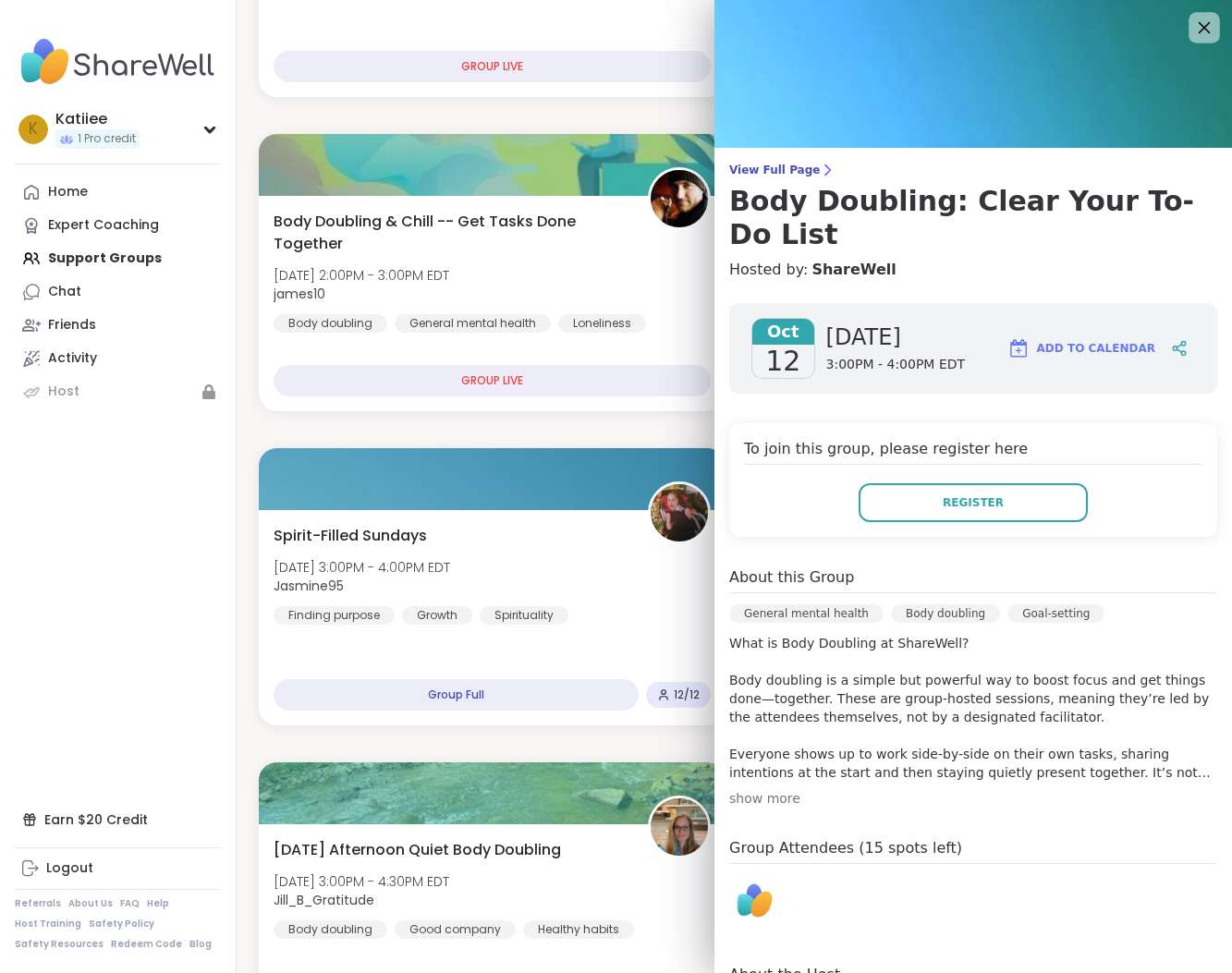
click at [1196, 24] on icon at bounding box center [1203, 27] width 23 height 23
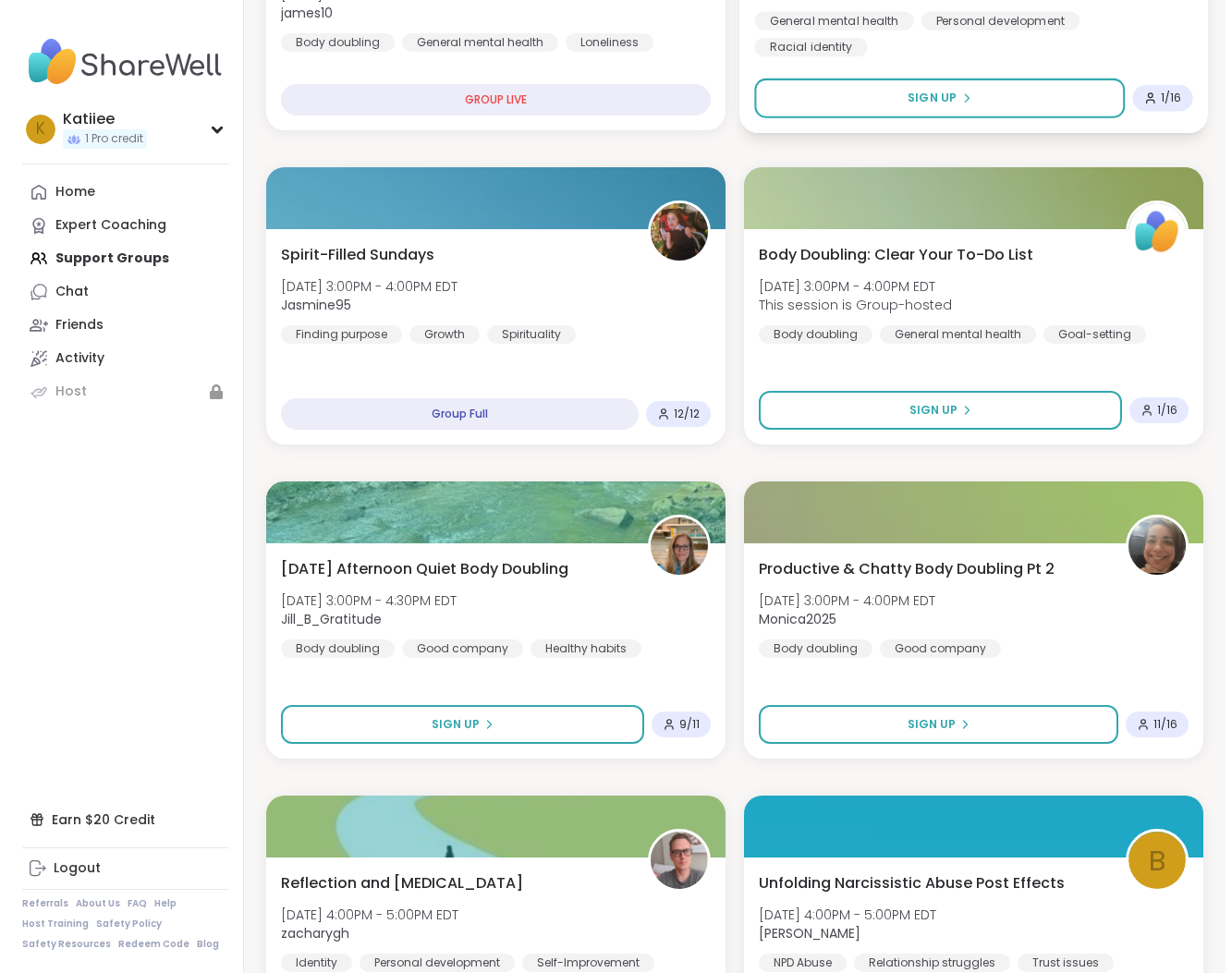
scroll to position [1250, 0]
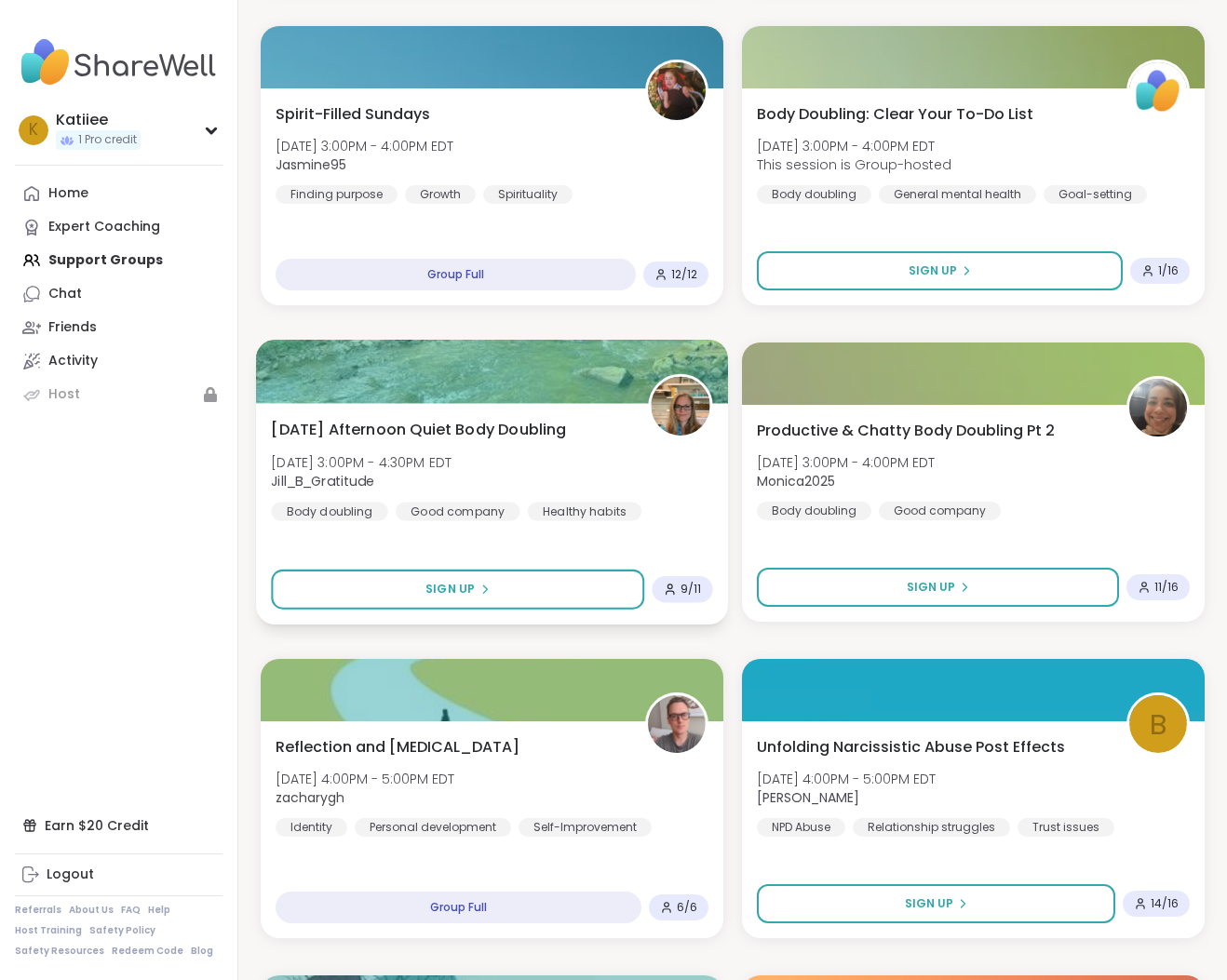
click at [641, 493] on div "[DATE] Afternoon Quiet Body Doubling [DATE] 3:00PM - 4:30PM EDT Jill_B_Gratitud…" at bounding box center [491, 469] width 441 height 102
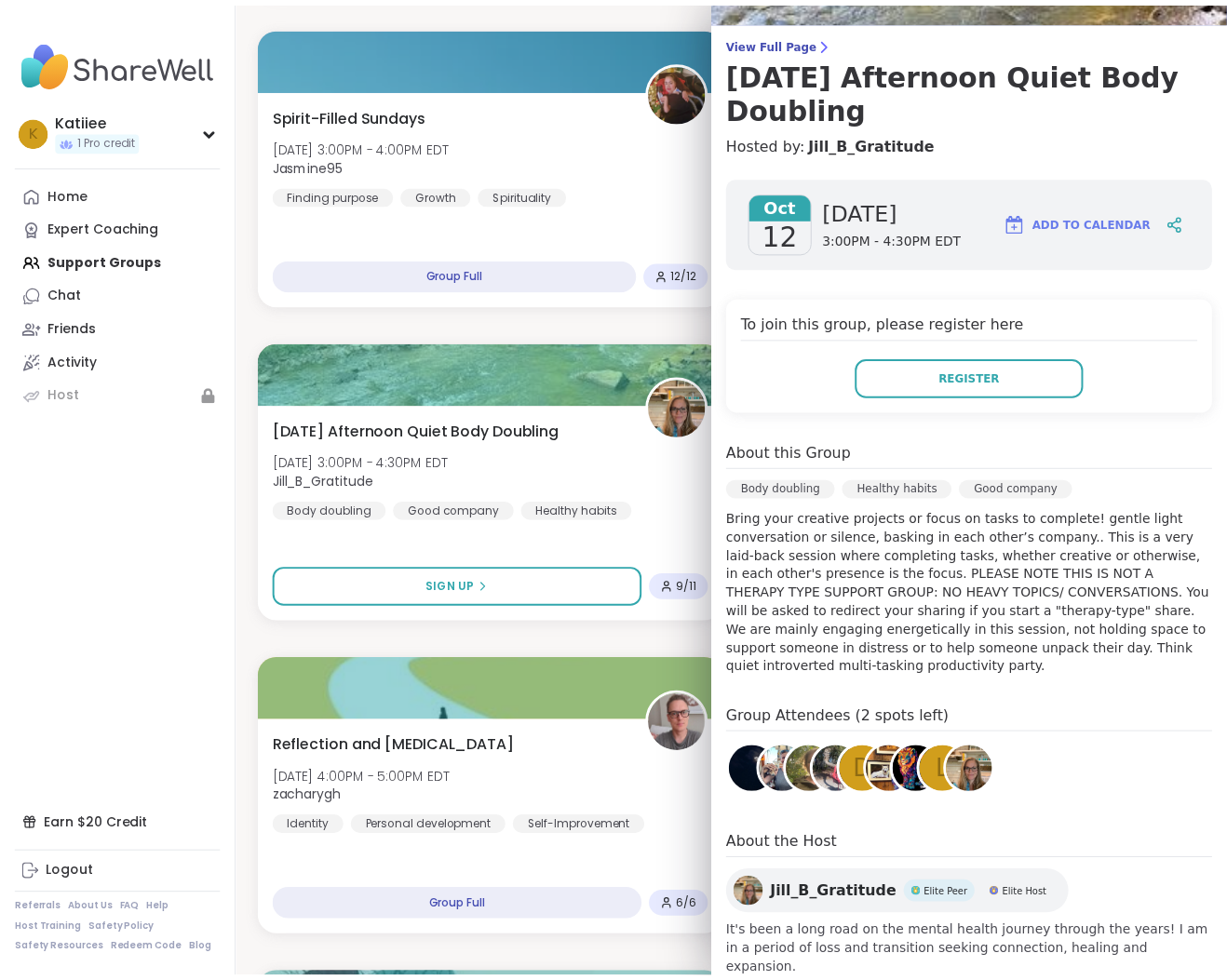
scroll to position [0, 0]
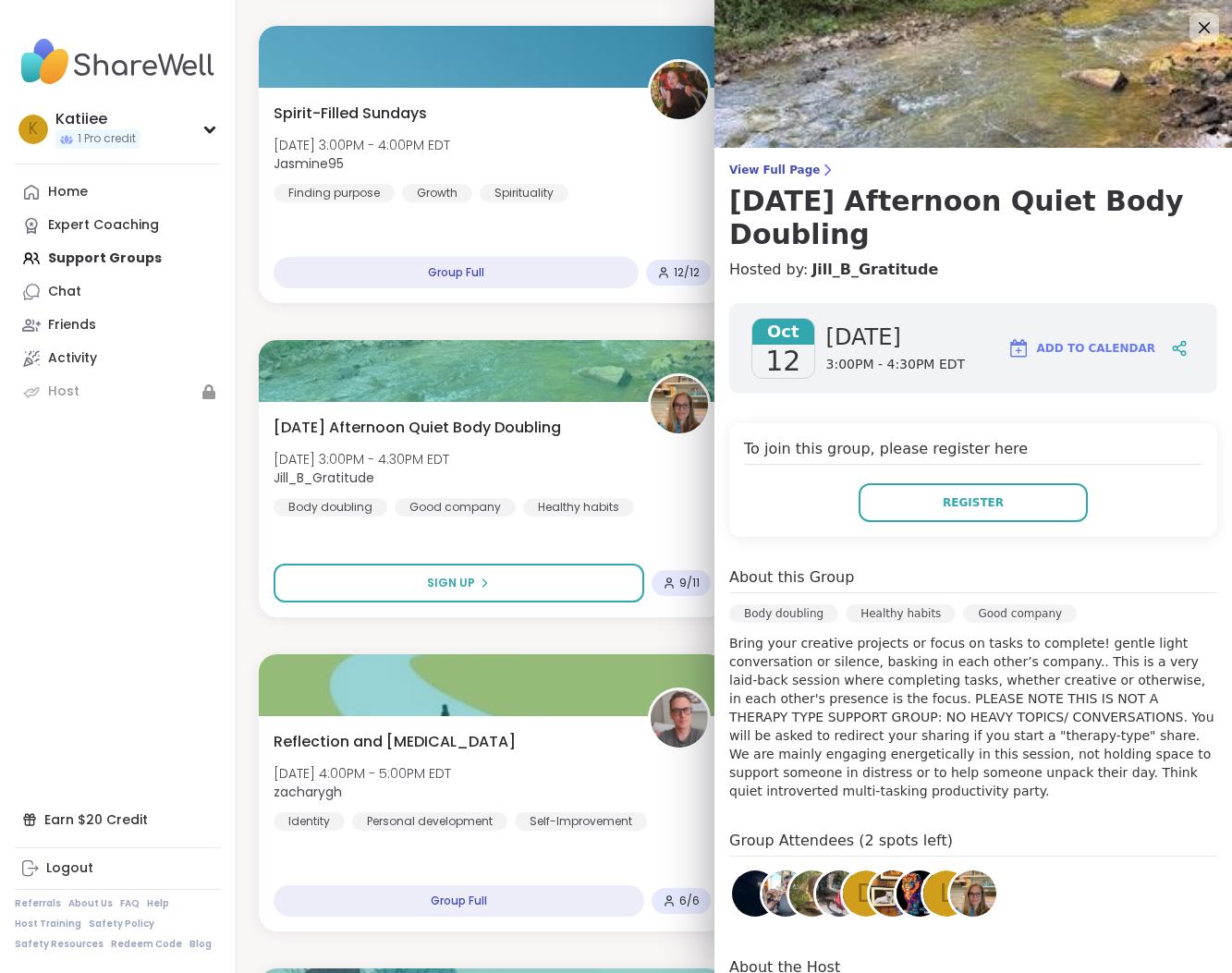
click at [1174, 26] on img at bounding box center [972, 74] width 517 height 148
click at [1192, 28] on icon at bounding box center [1203, 27] width 23 height 23
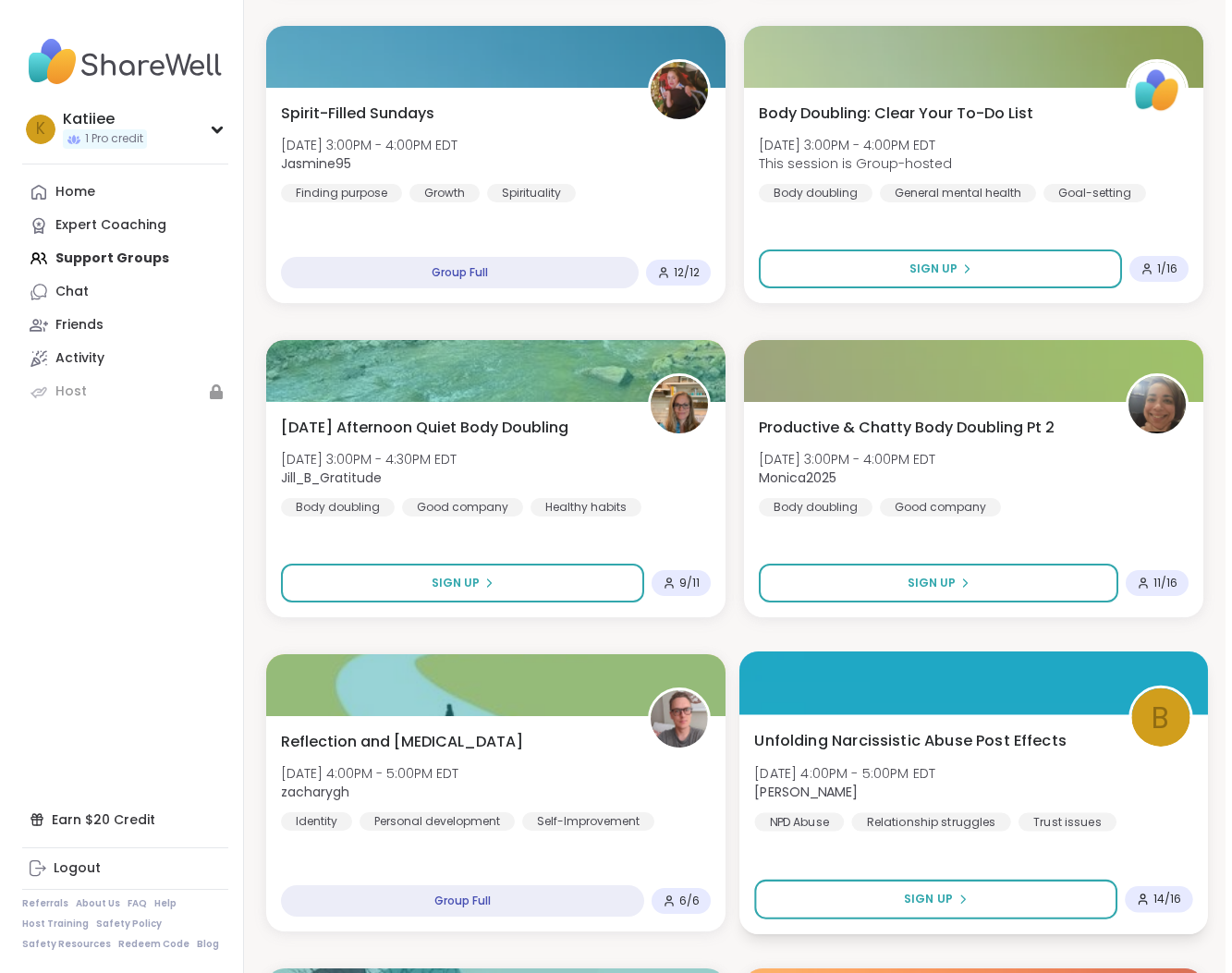
scroll to position [1366, 0]
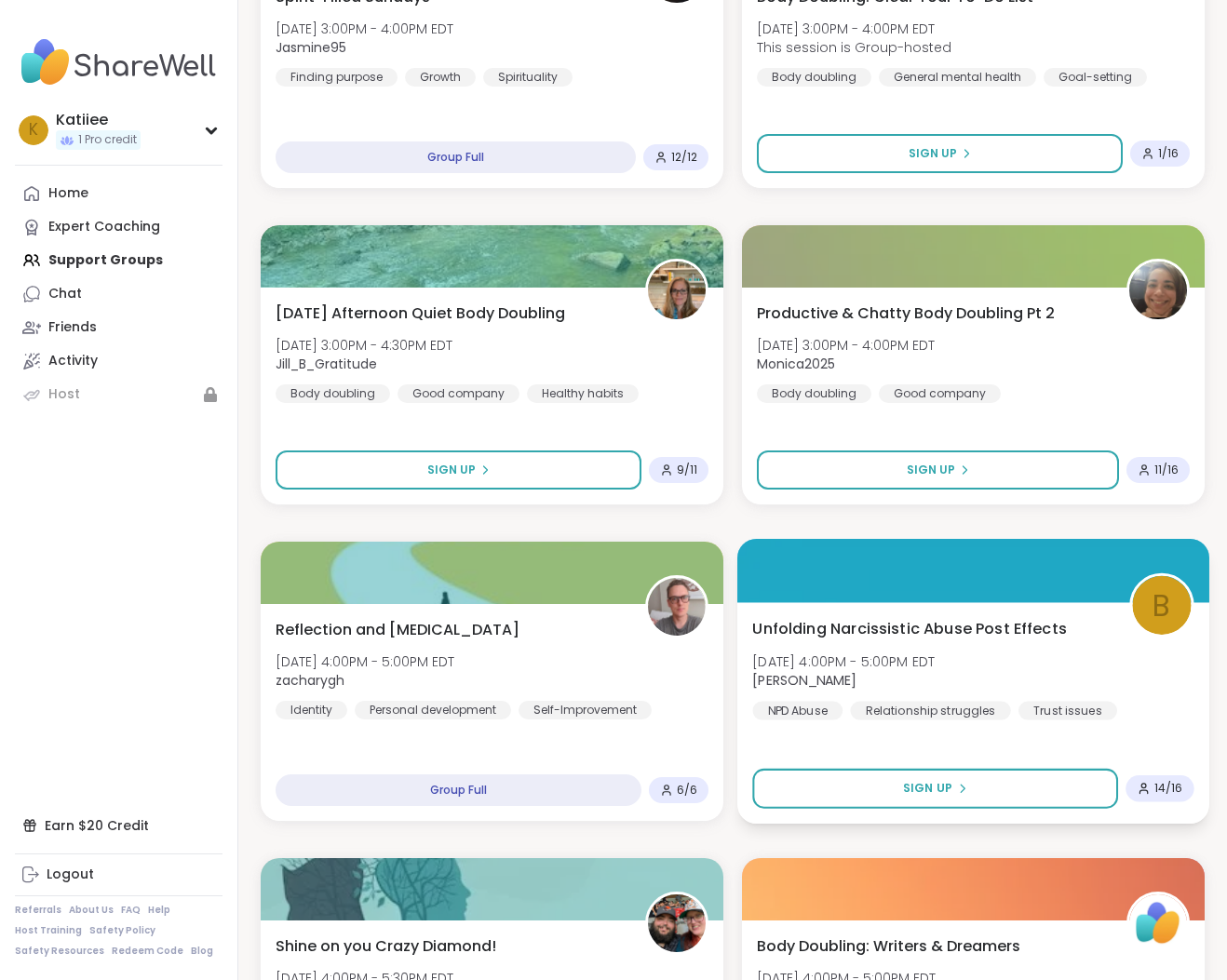
click at [1064, 621] on div "Unfolding Narcissistic Abuse Post Effects [DATE] 4:00PM - 5:00PM EDT [PERSON_NA…" at bounding box center [973, 668] width 441 height 102
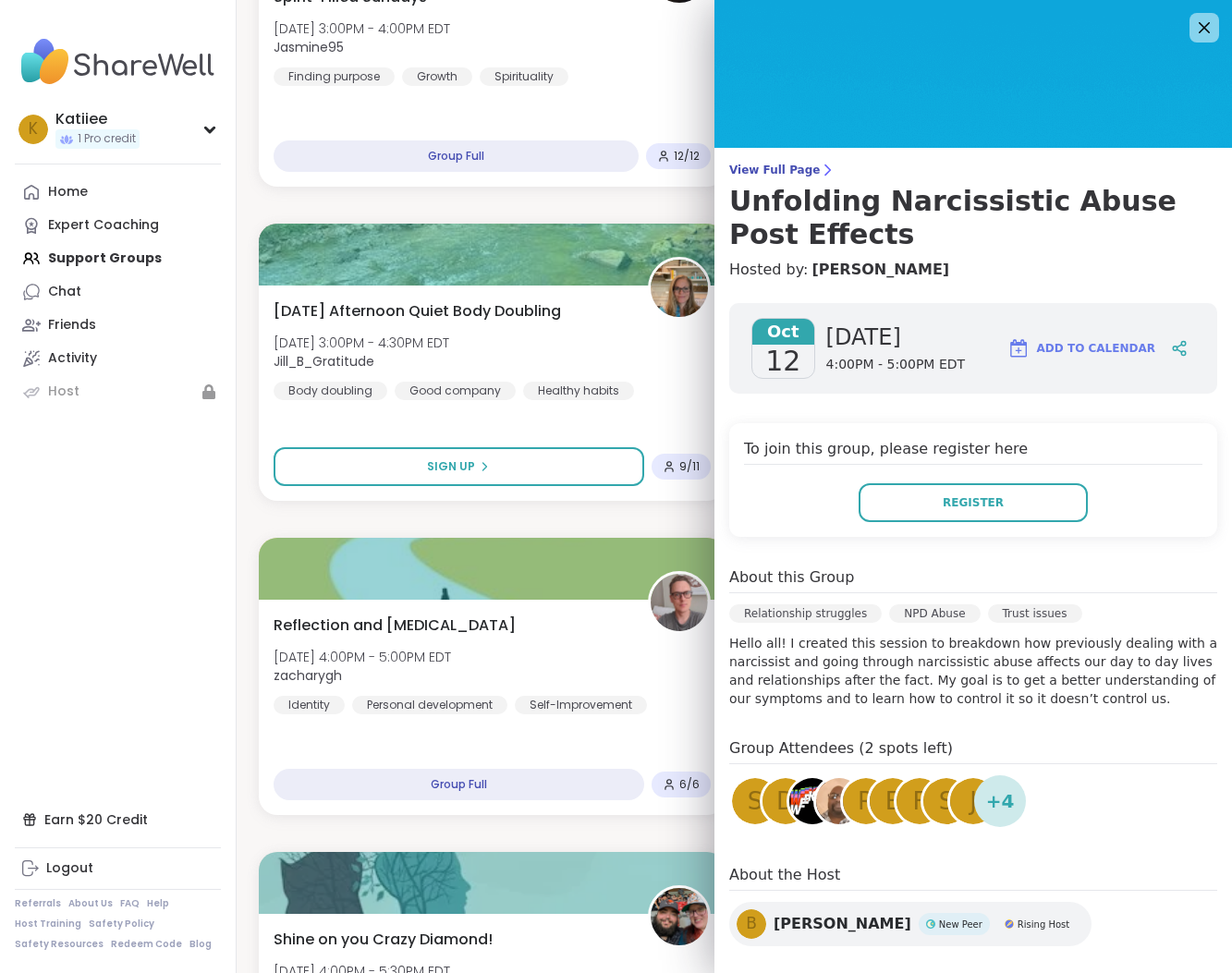
scroll to position [25, 0]
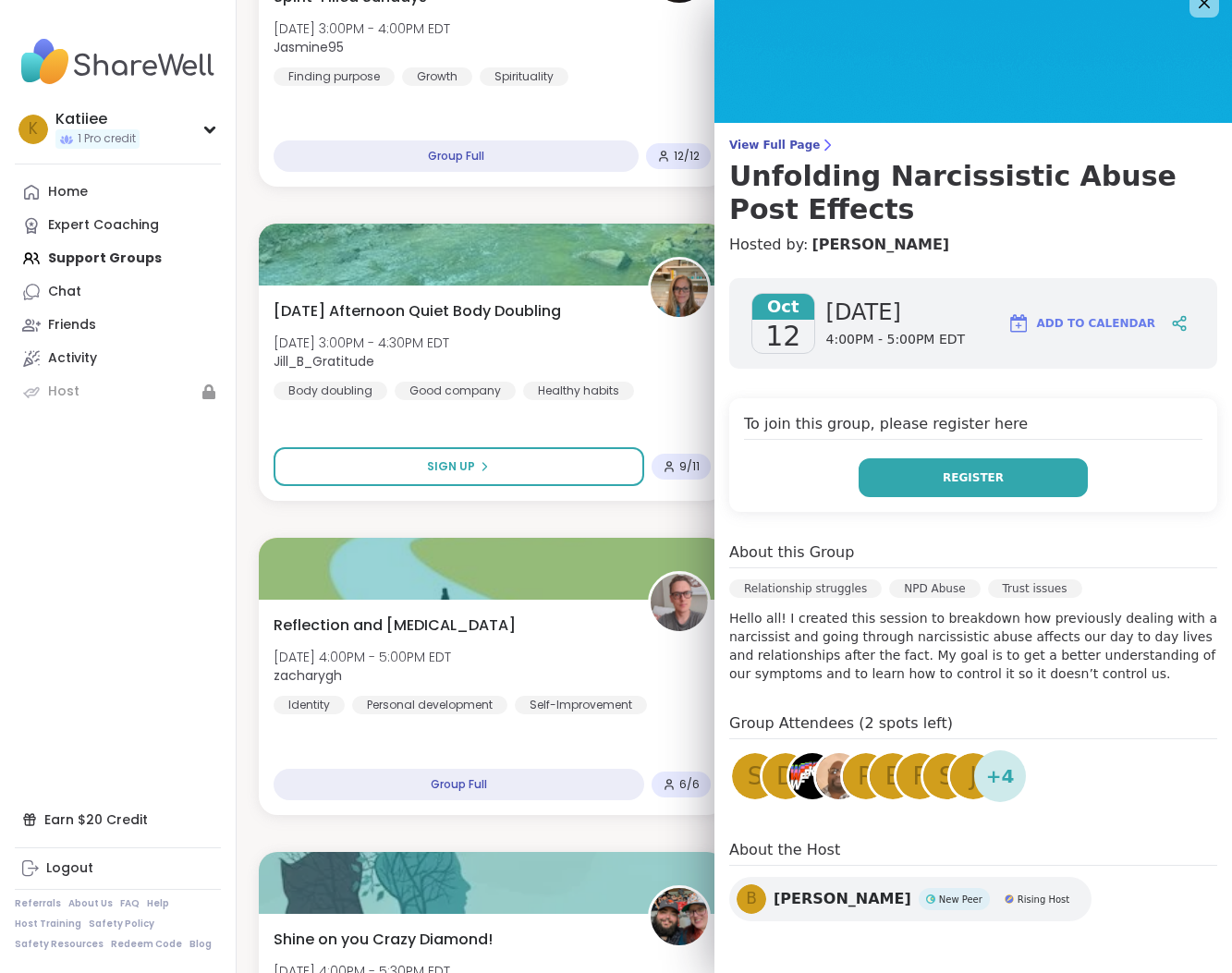
click at [930, 476] on button "Register" at bounding box center [973, 478] width 229 height 38
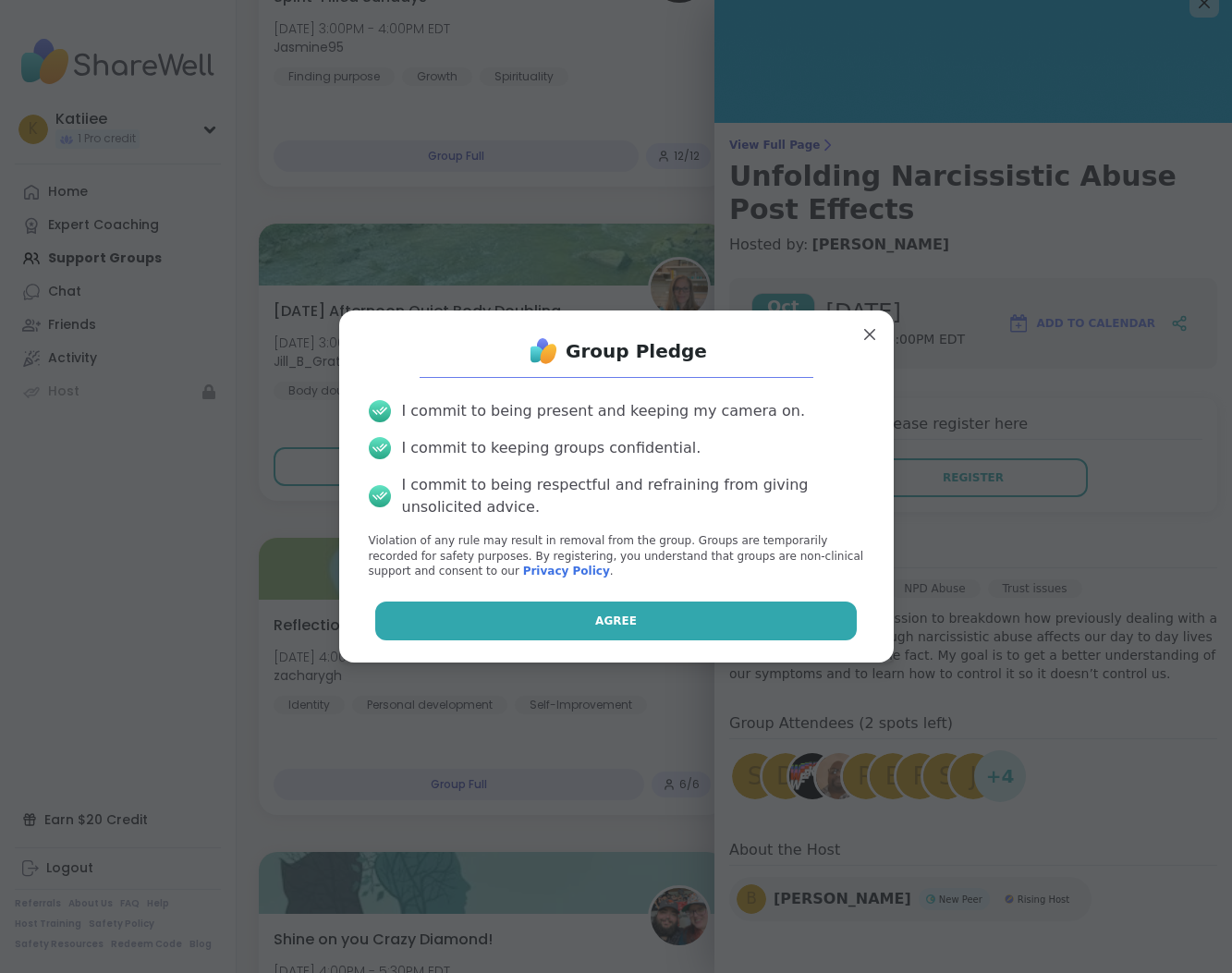
click at [768, 612] on button "Agree" at bounding box center [616, 621] width 482 height 38
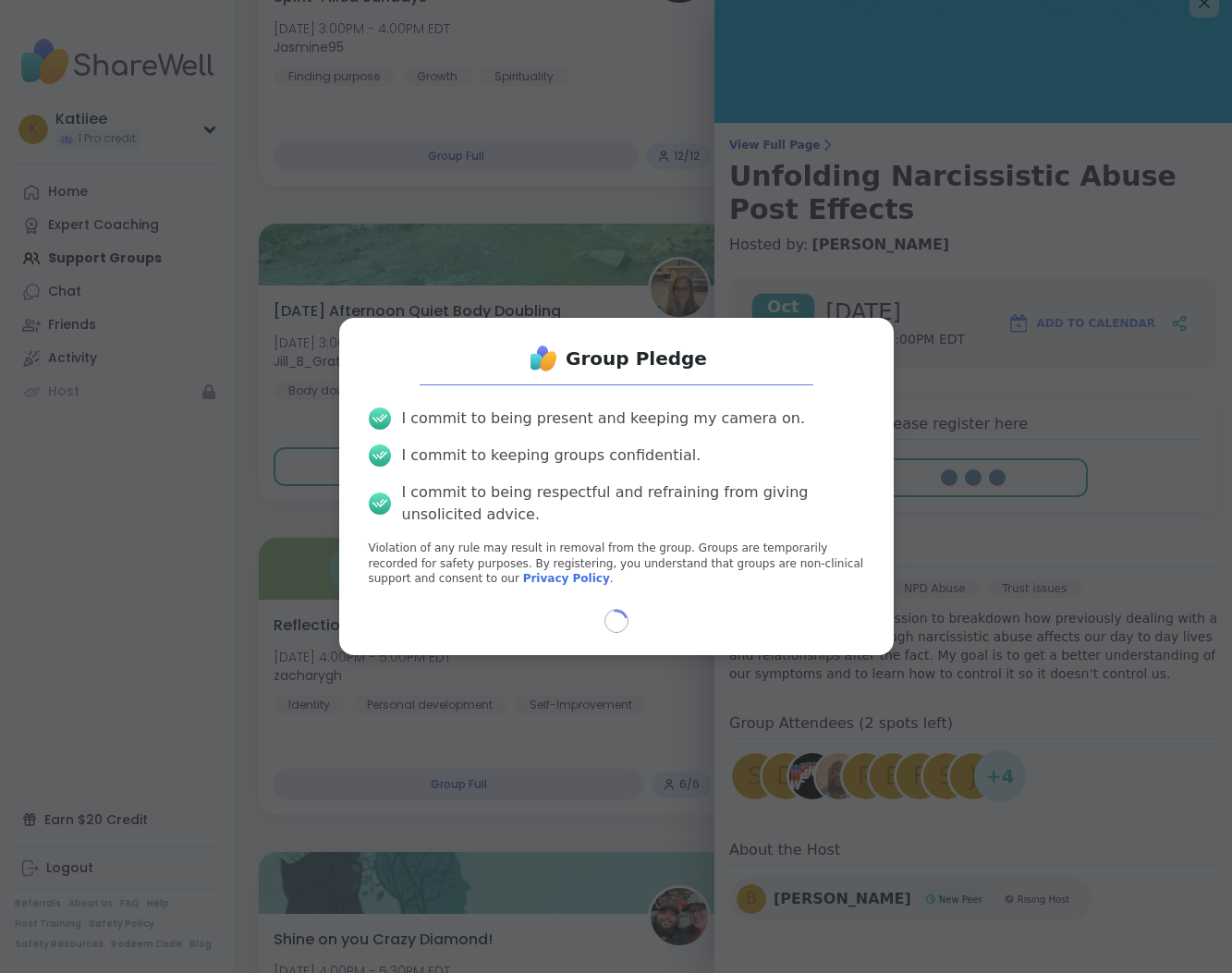
select select "**"
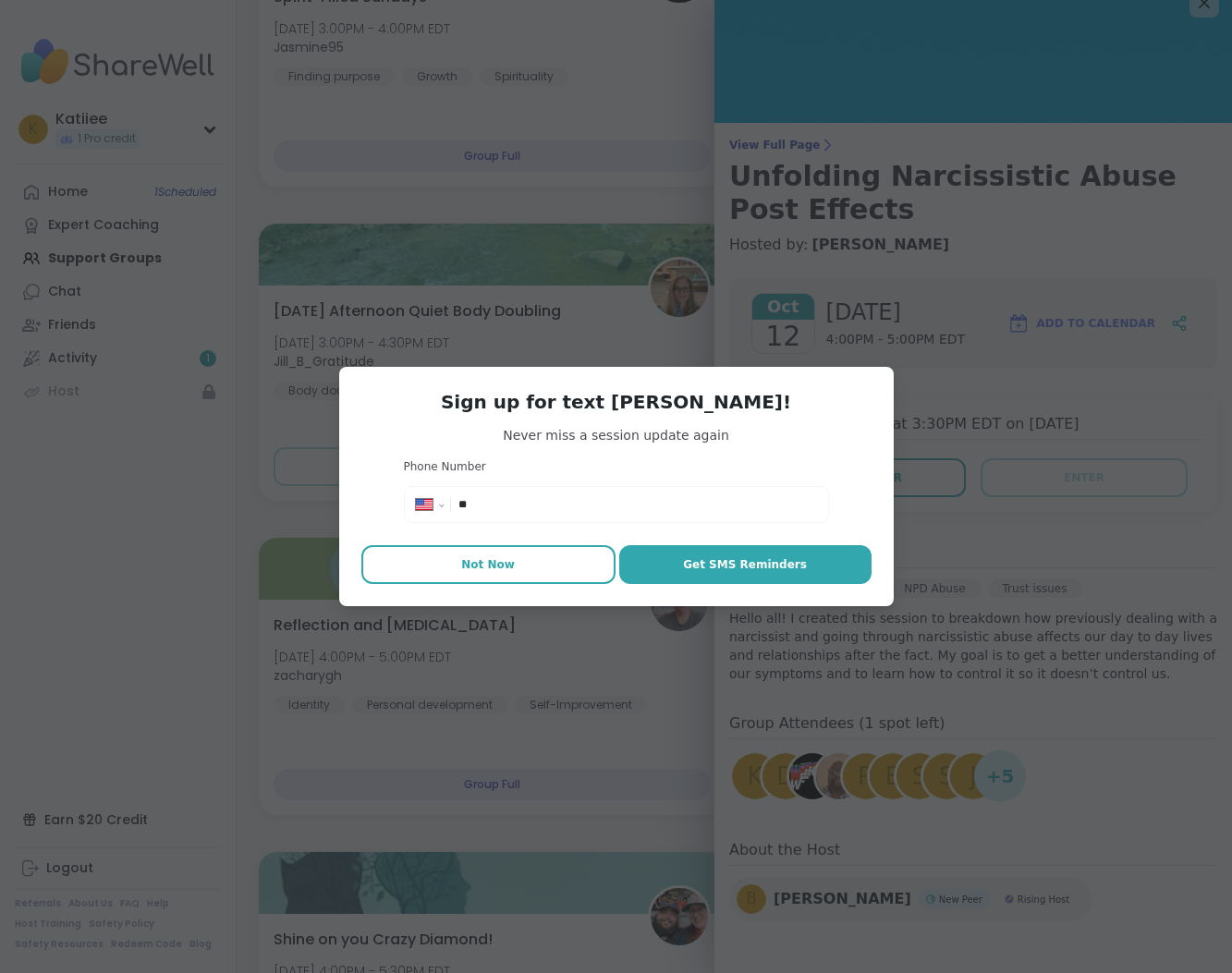
click at [537, 565] on button "Not Now" at bounding box center [488, 564] width 254 height 38
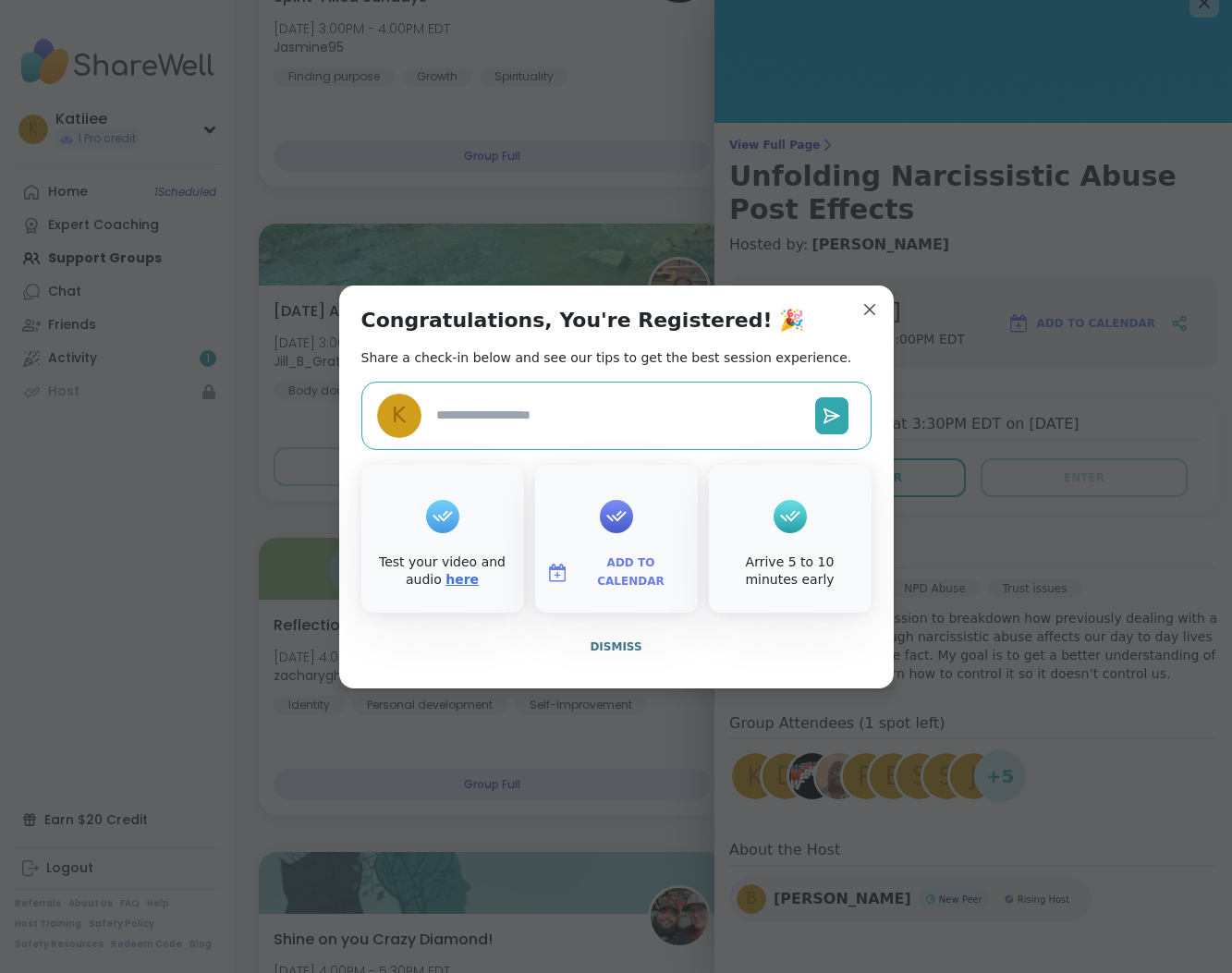
click at [466, 582] on link "here" at bounding box center [462, 579] width 34 height 14
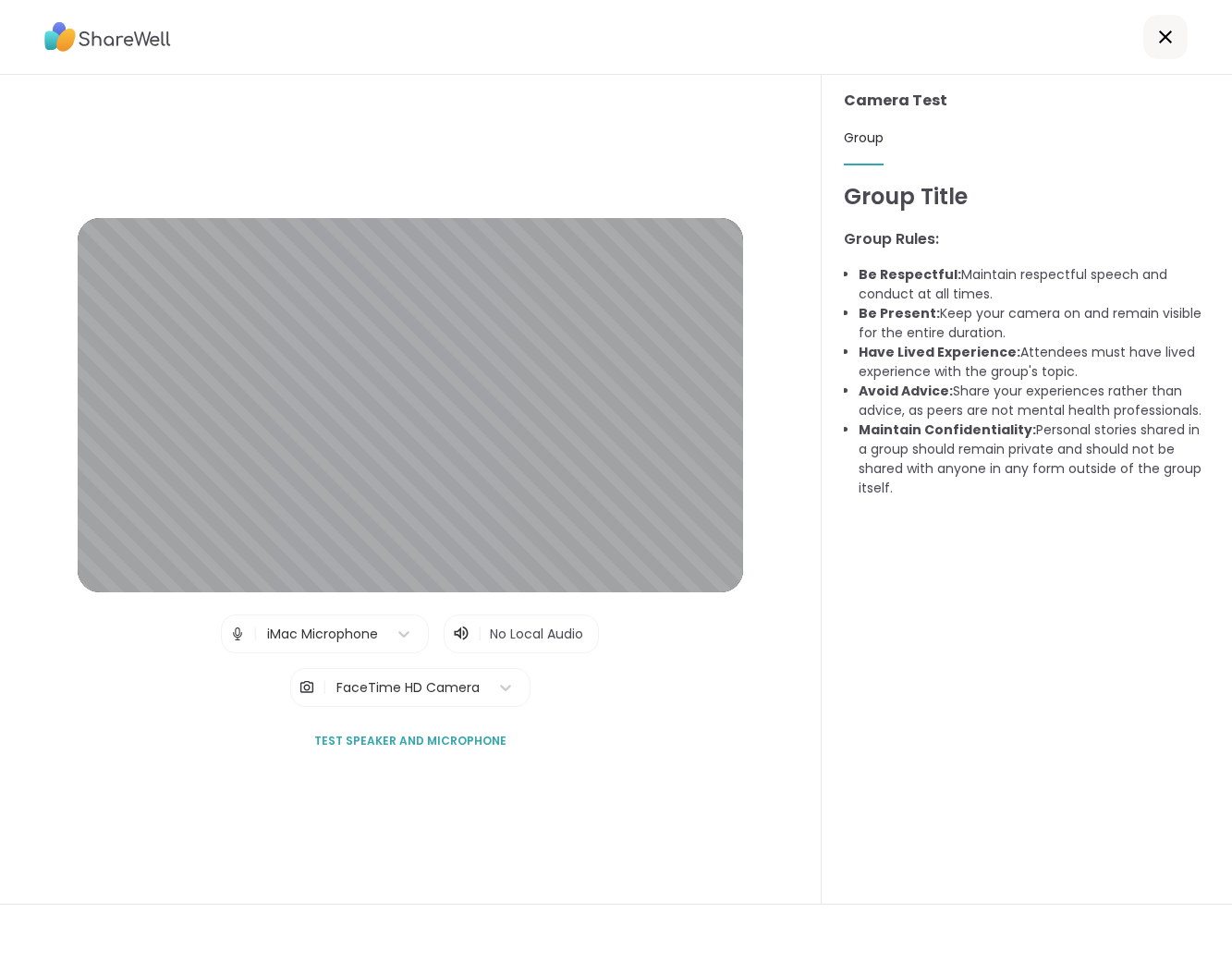
click at [1153, 35] on div at bounding box center [1165, 36] width 44 height 44
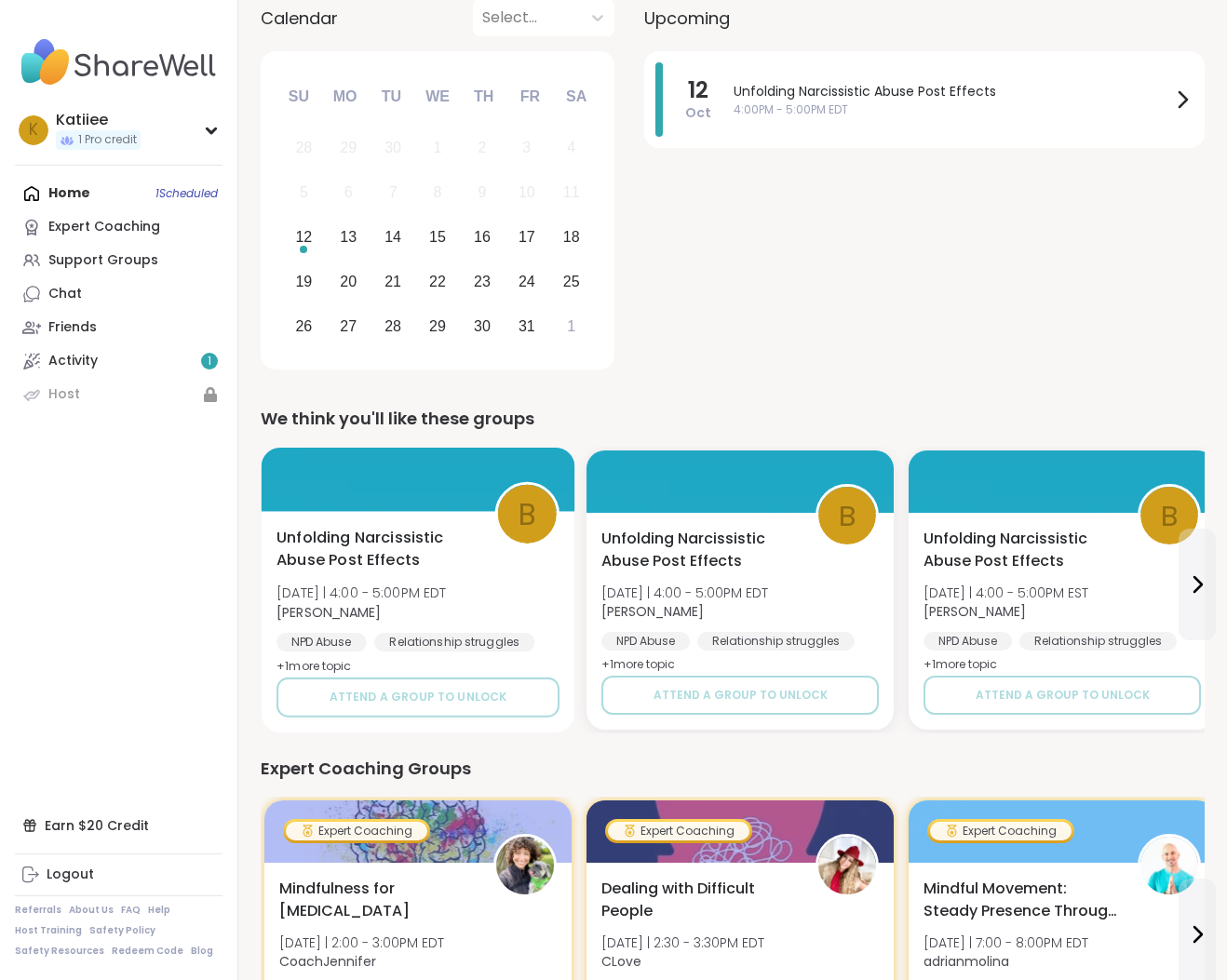
scroll to position [81, 0]
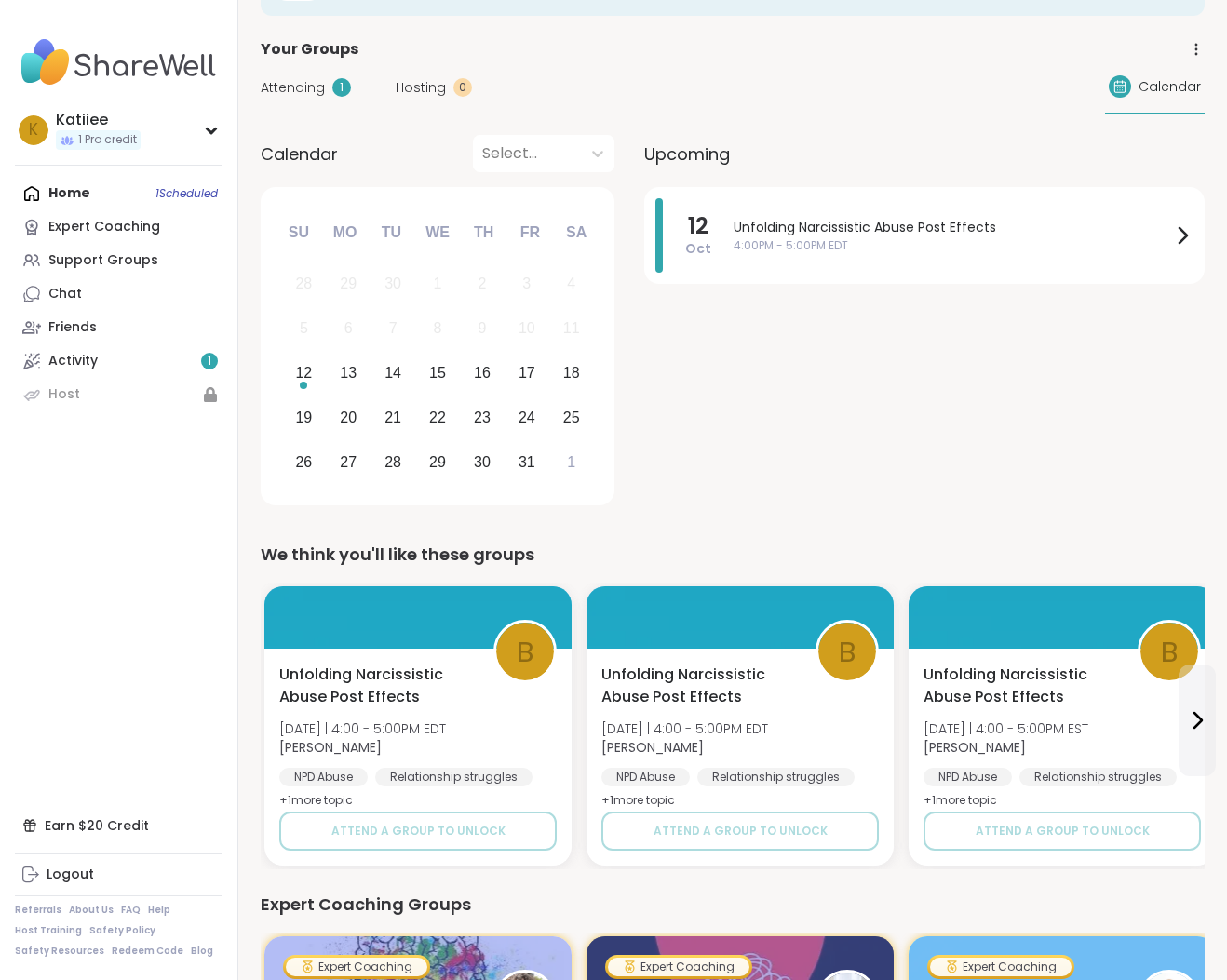
click at [206, 188] on div "Home 1 Scheduled Expert Coaching Support Groups Chat Friends Activity 1 Host" at bounding box center [118, 294] width 208 height 235
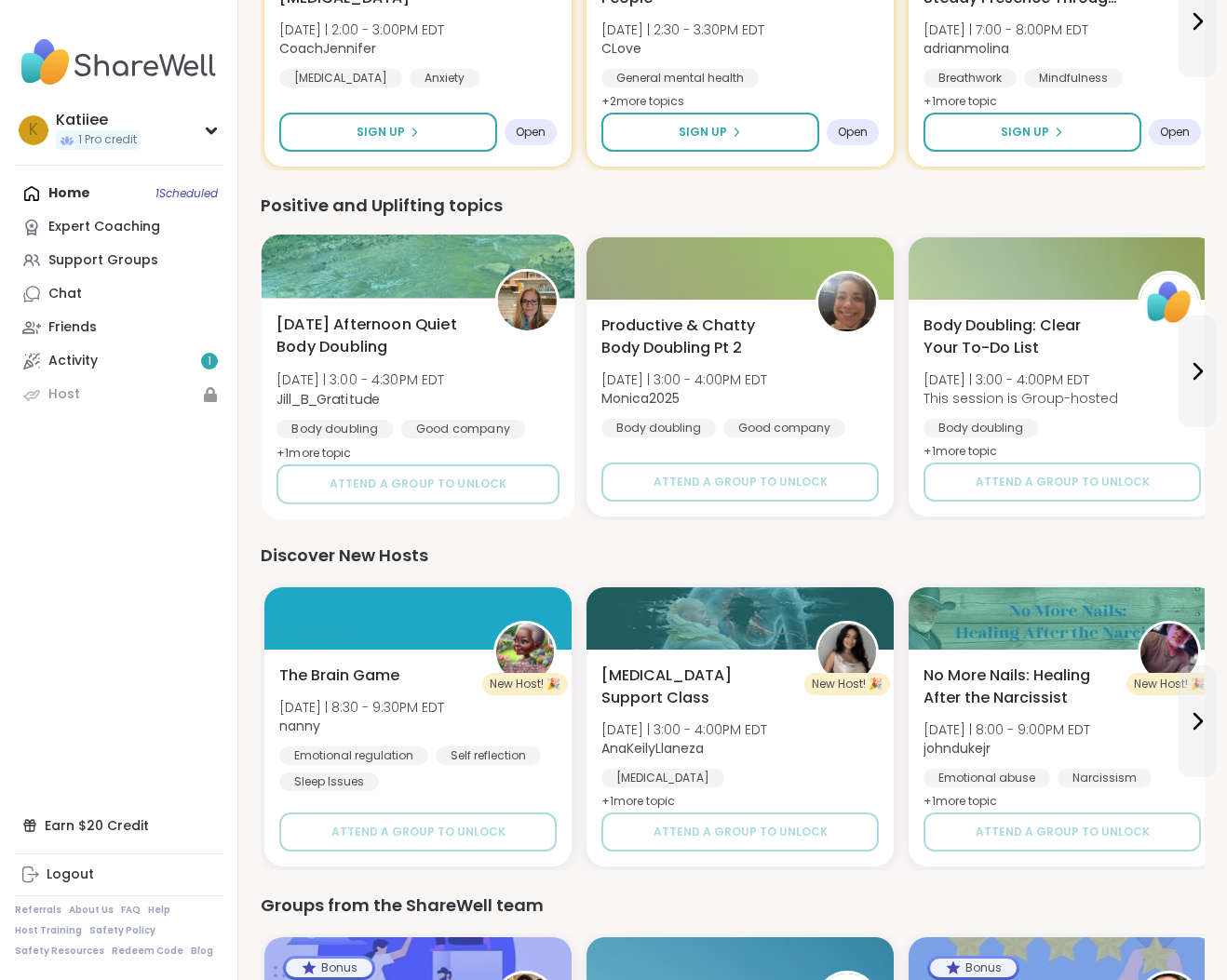
scroll to position [1450, 0]
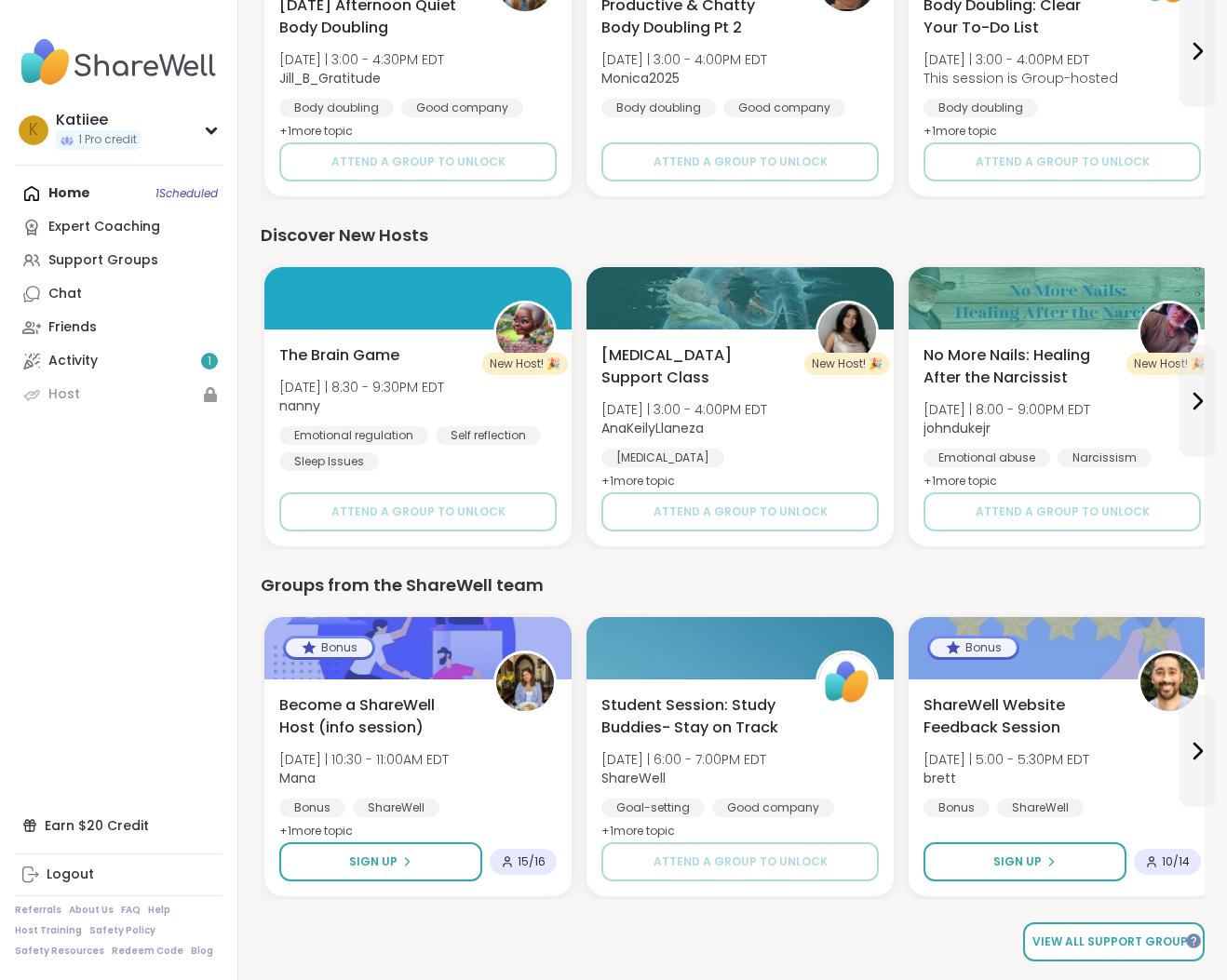
click at [1095, 941] on span "View all support groups" at bounding box center [1114, 941] width 163 height 16
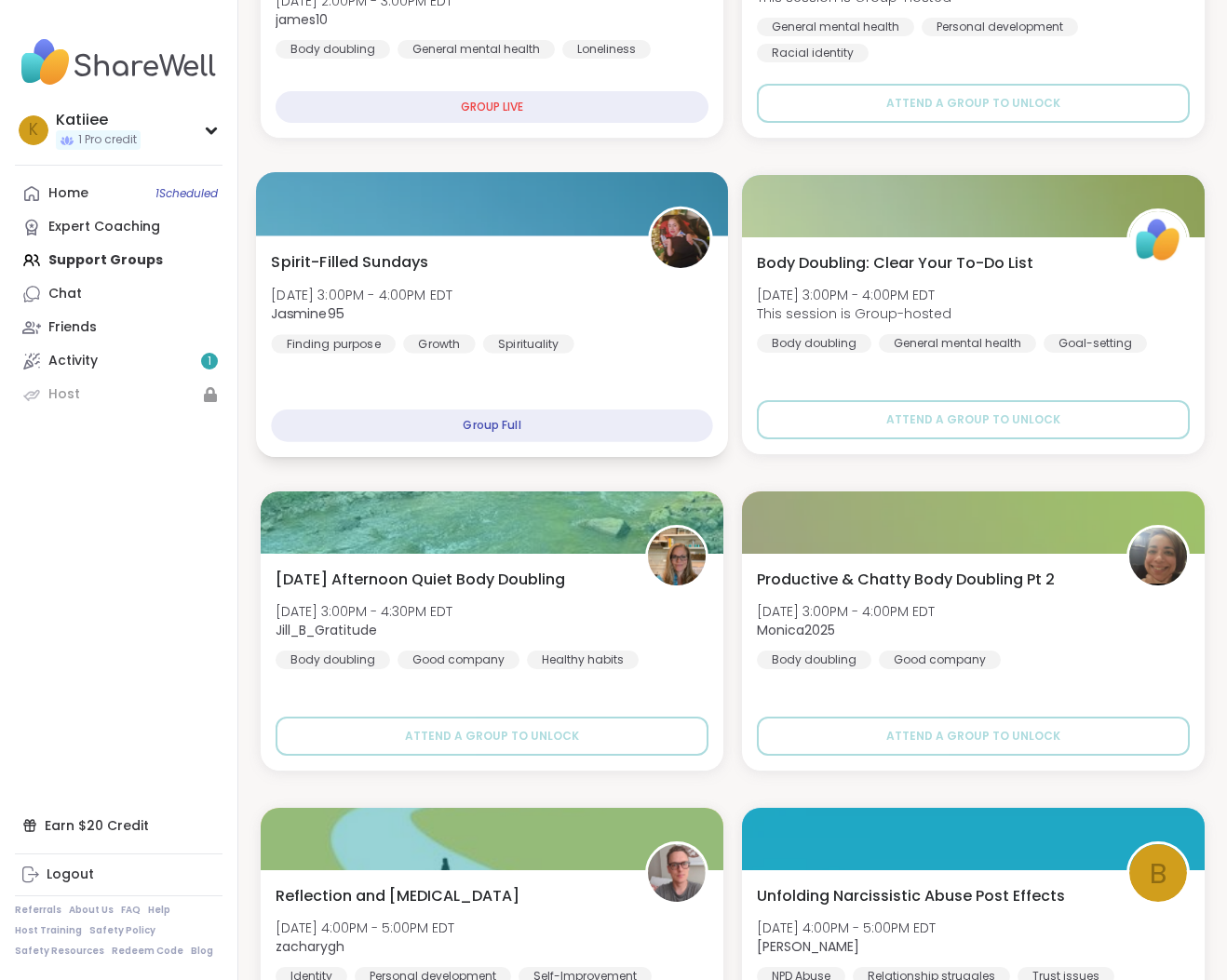
scroll to position [1200, 0]
